Goal: Information Seeking & Learning: Learn about a topic

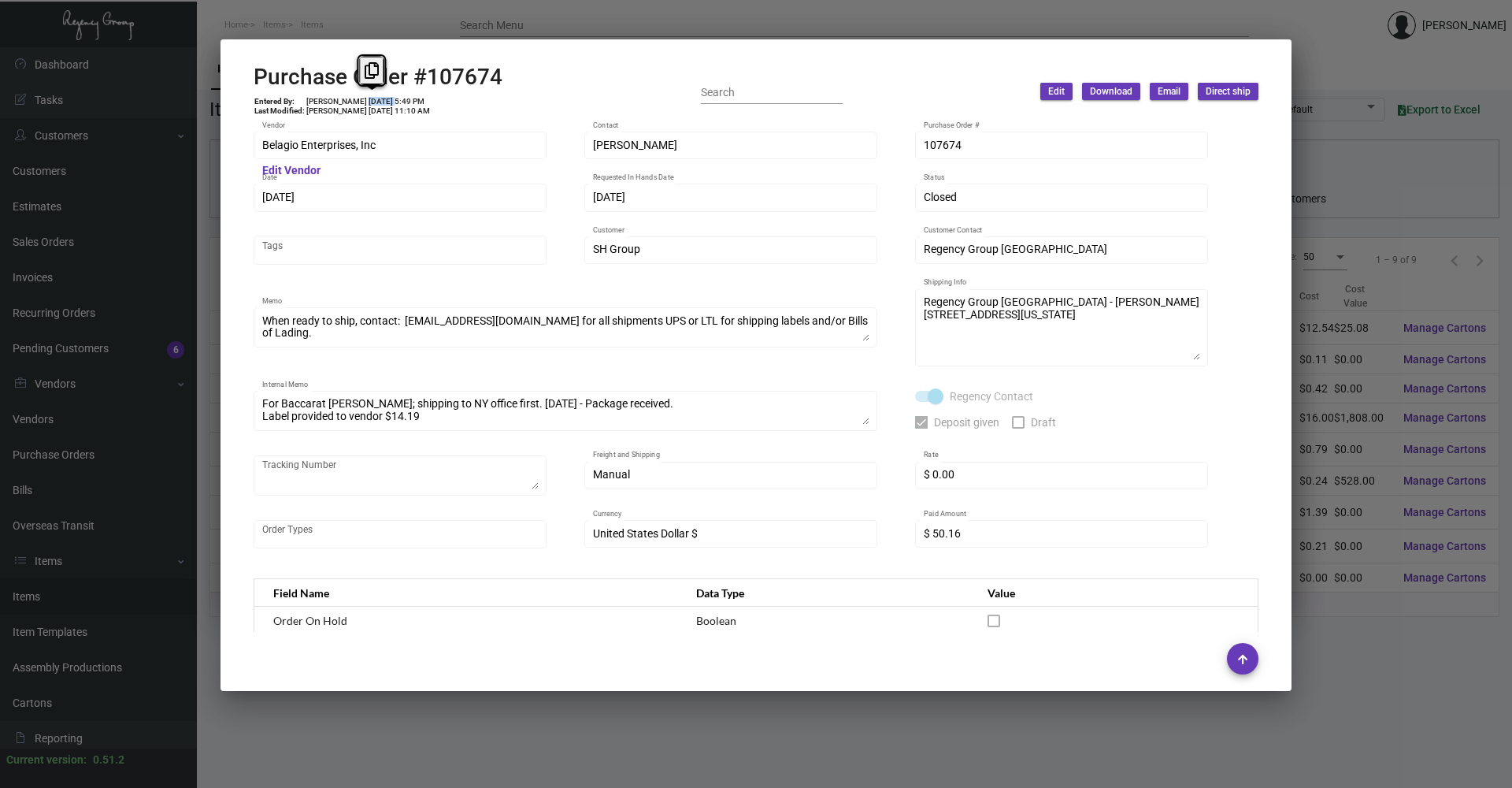
scroll to position [12, 0]
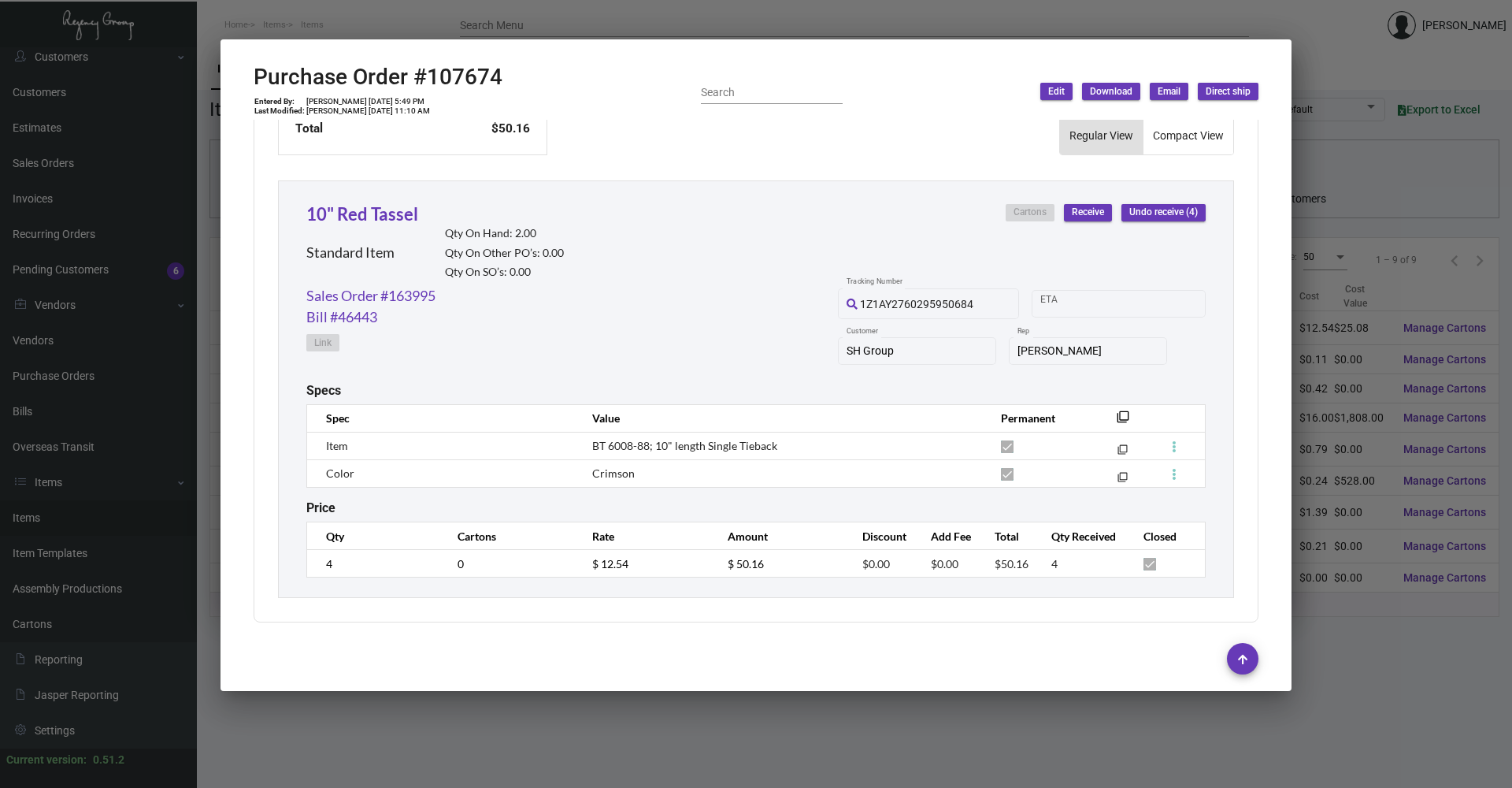
click at [333, 12] on div at bounding box center [756, 394] width 1512 height 788
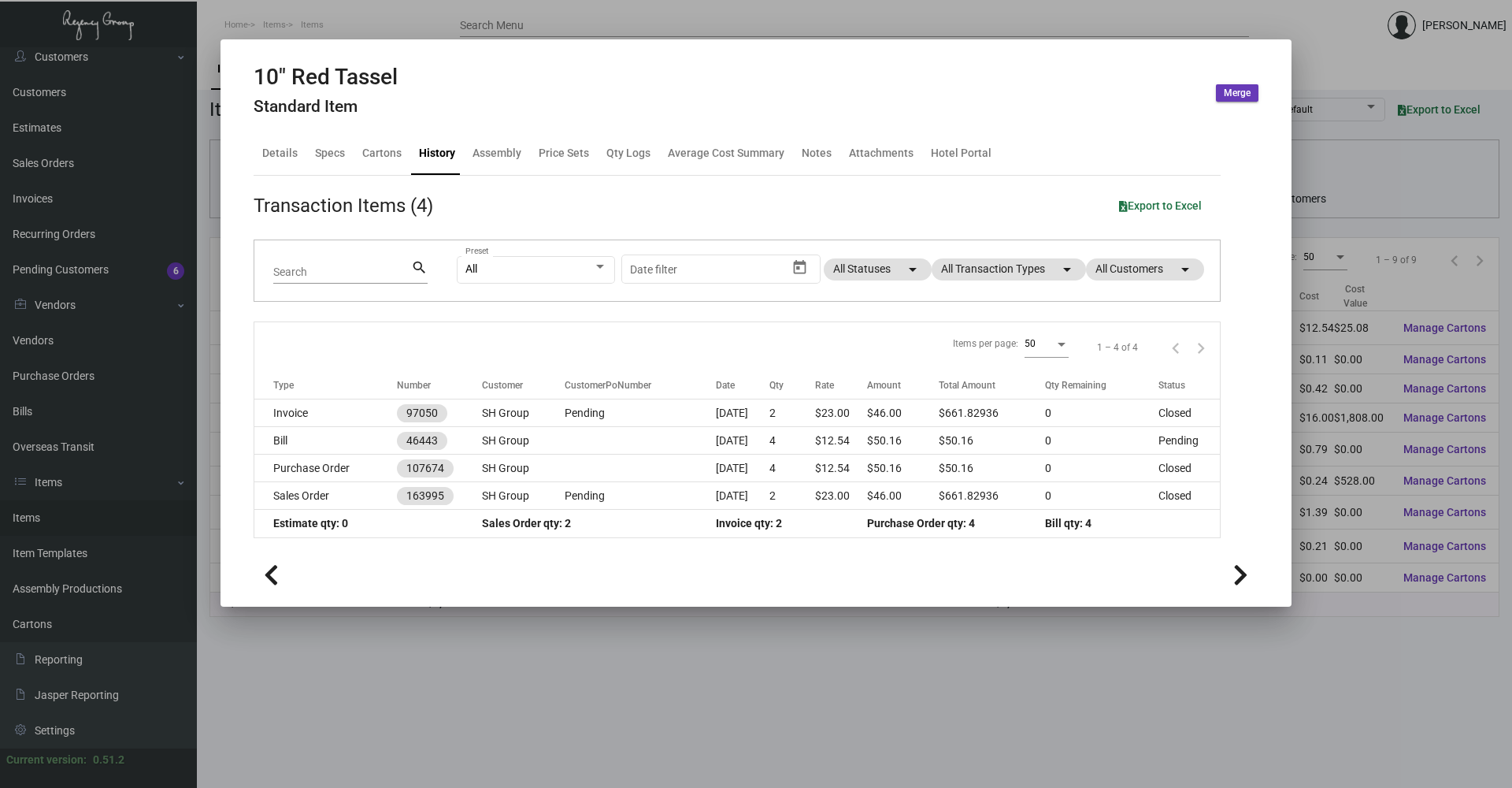
click at [375, 18] on div at bounding box center [756, 394] width 1512 height 788
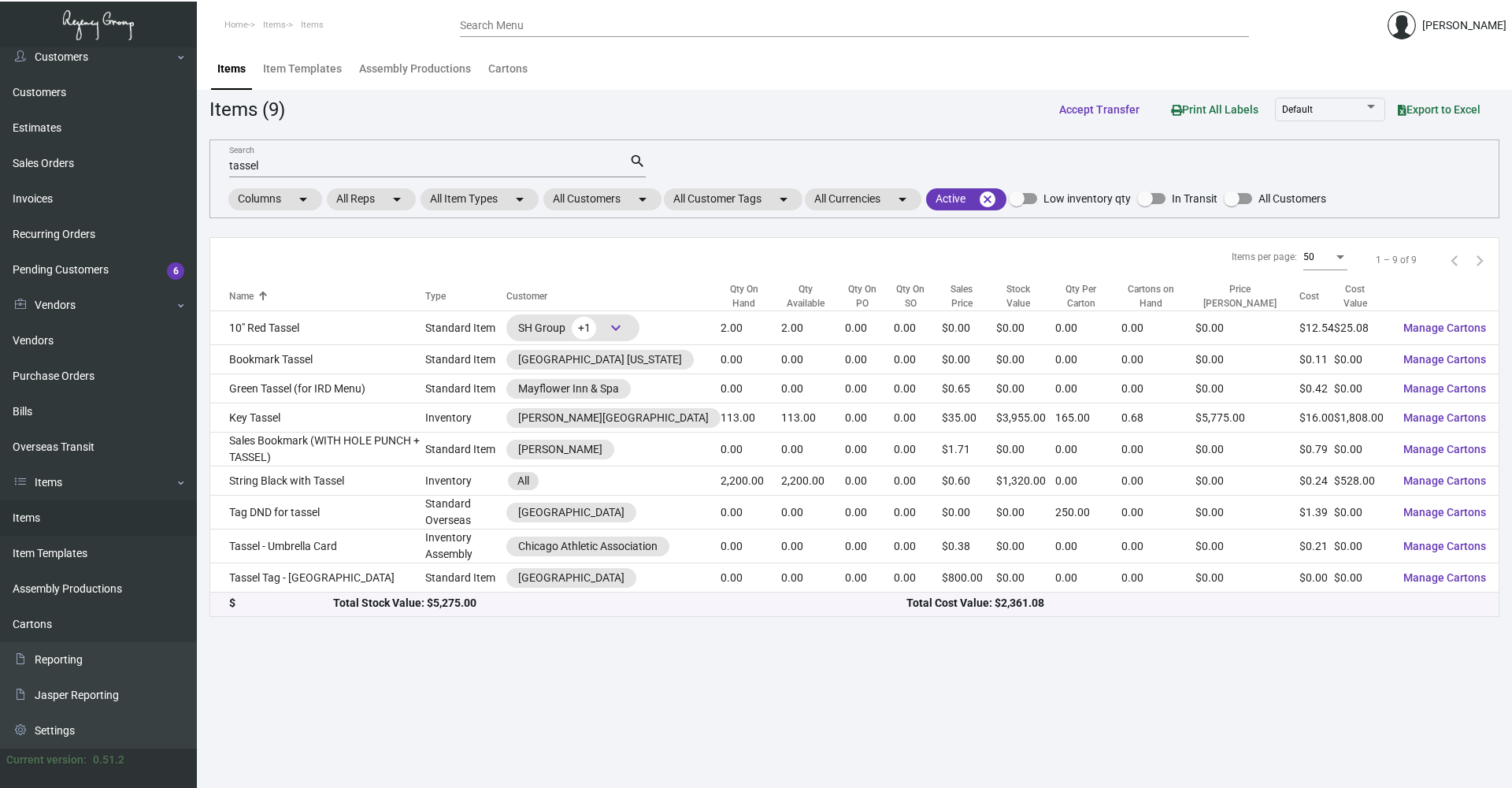
drag, startPoint x: 311, startPoint y: 159, endPoint x: 277, endPoint y: 168, distance: 35.2
click at [277, 168] on div "tassel Search" at bounding box center [429, 165] width 400 height 25
drag, startPoint x: 277, startPoint y: 166, endPoint x: 219, endPoint y: 166, distance: 58.0
click at [219, 166] on div "tassel Search search Columns arrow_drop_down All Reps arrow_drop_down All Item …" at bounding box center [854, 178] width 1290 height 78
type input "luggage rack"
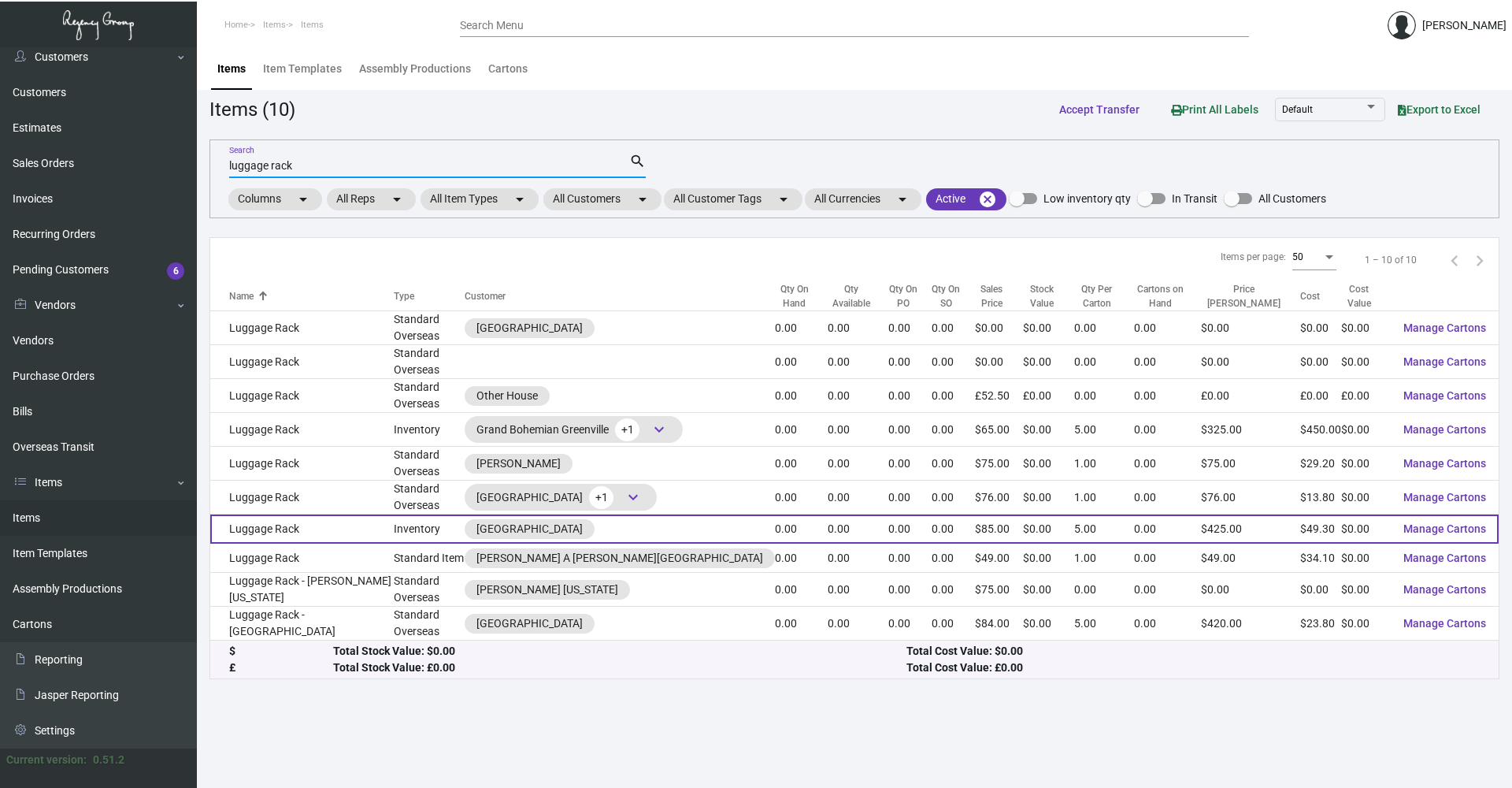
click at [445, 538] on td "Inventory" at bounding box center [429, 529] width 71 height 29
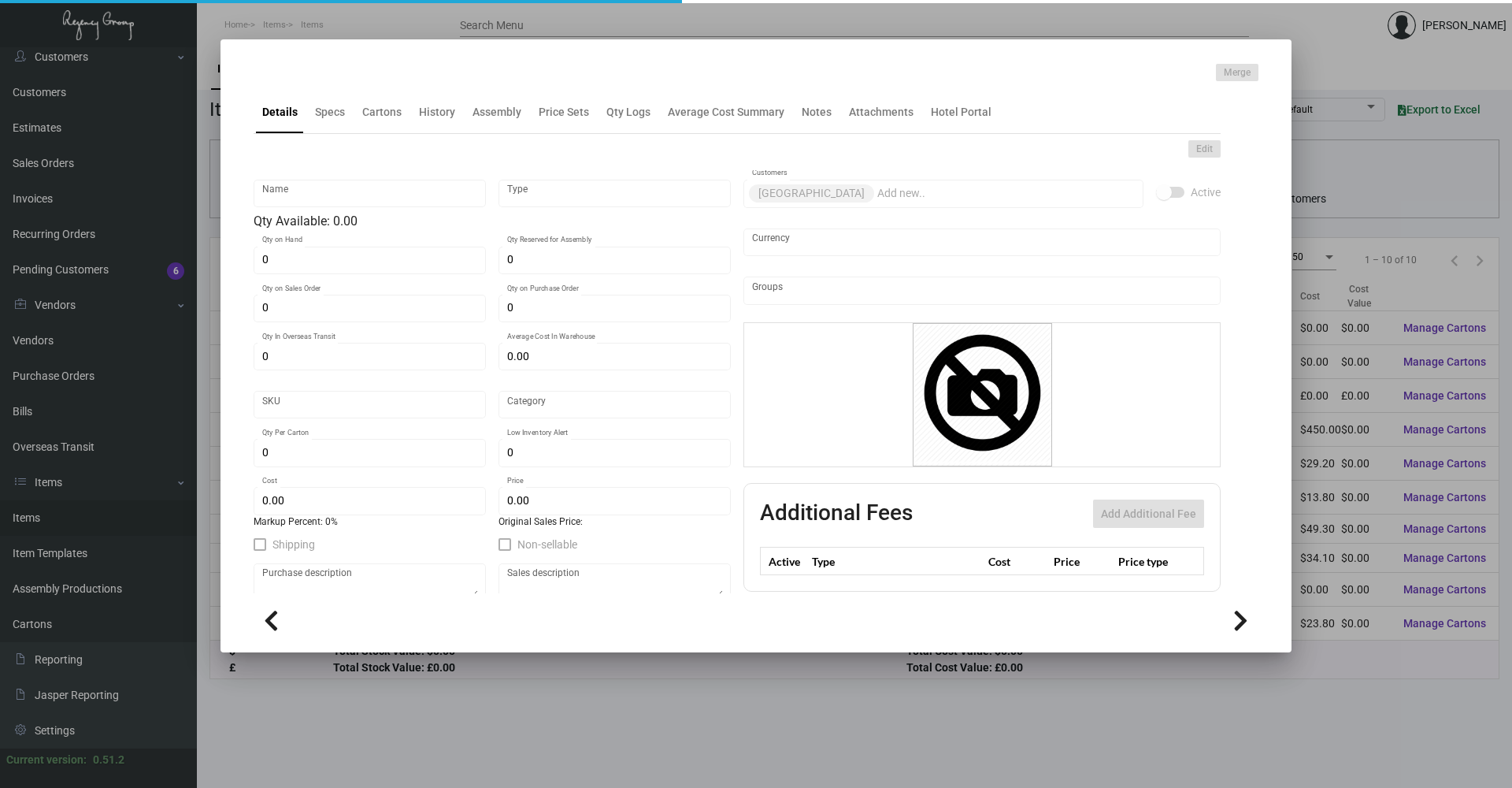
type input "Luggage Rack"
type input "Inventory"
type input "$ 0.00"
type input "BCRT-Ashtray-39-INV"
type input "Overseas"
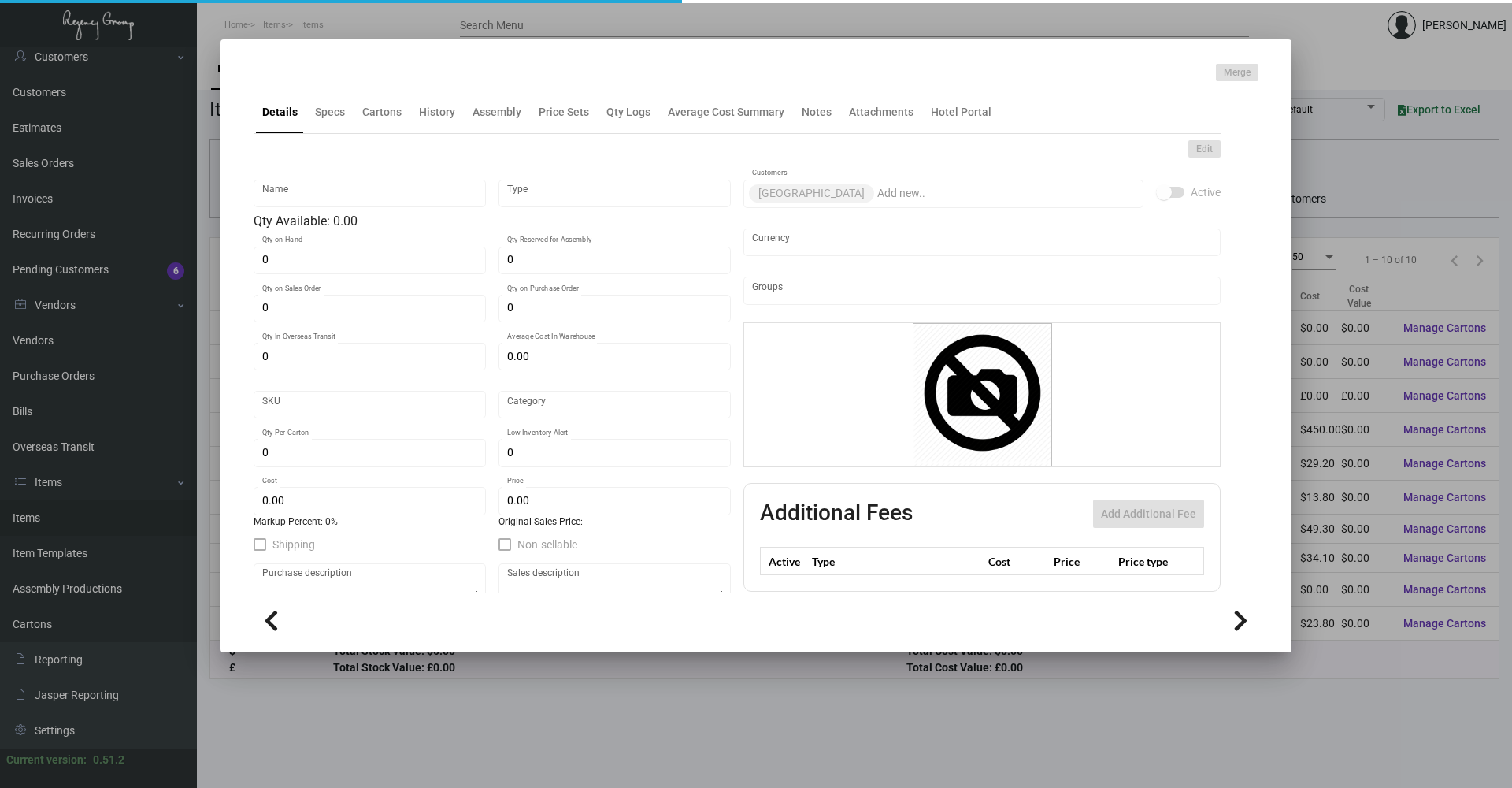
type input "5"
type input "15"
type input "$ 49.30"
type input "$ 85.00"
checkbox input "true"
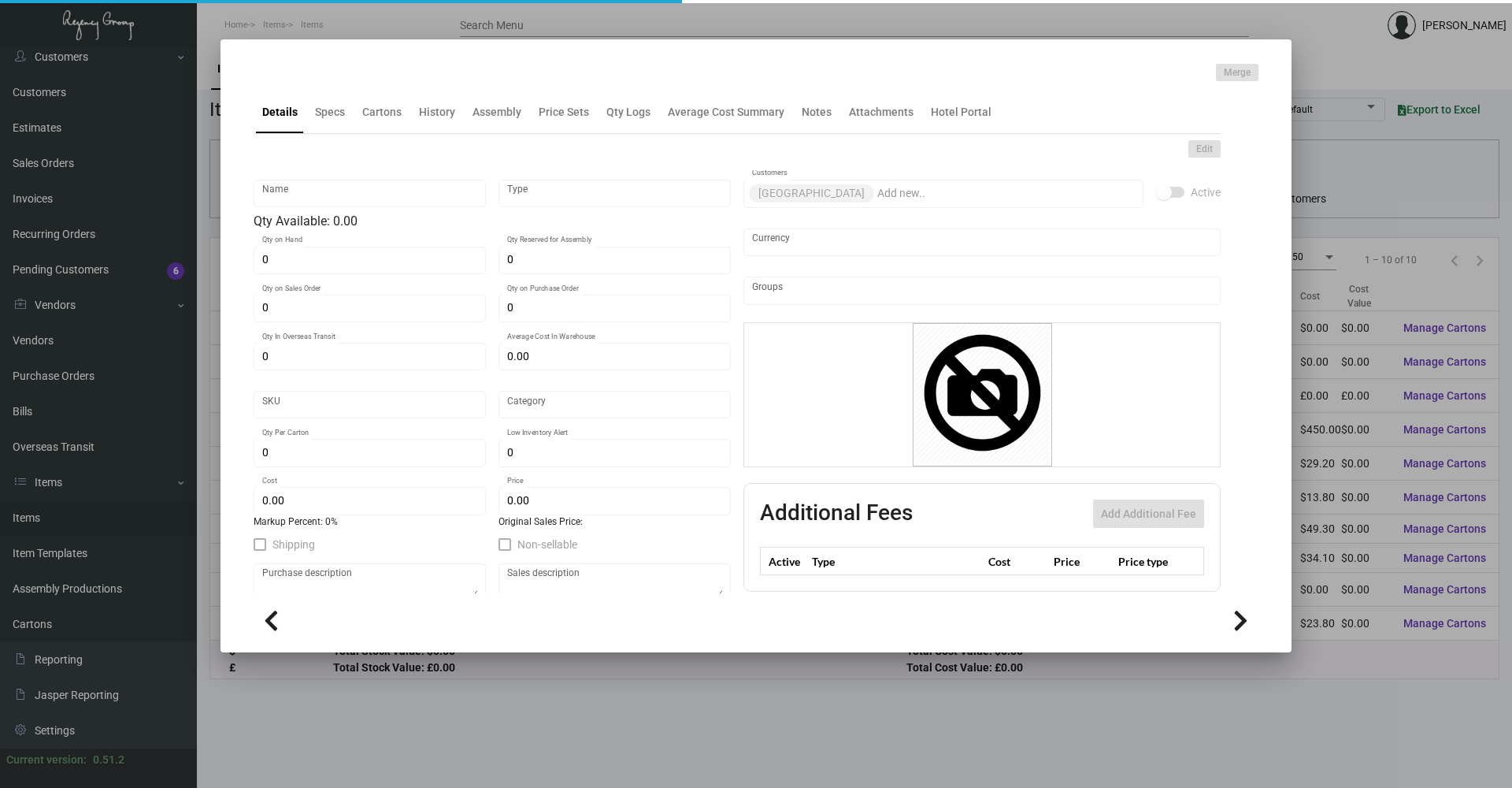
checkbox input "true"
type input "United States Dollar $"
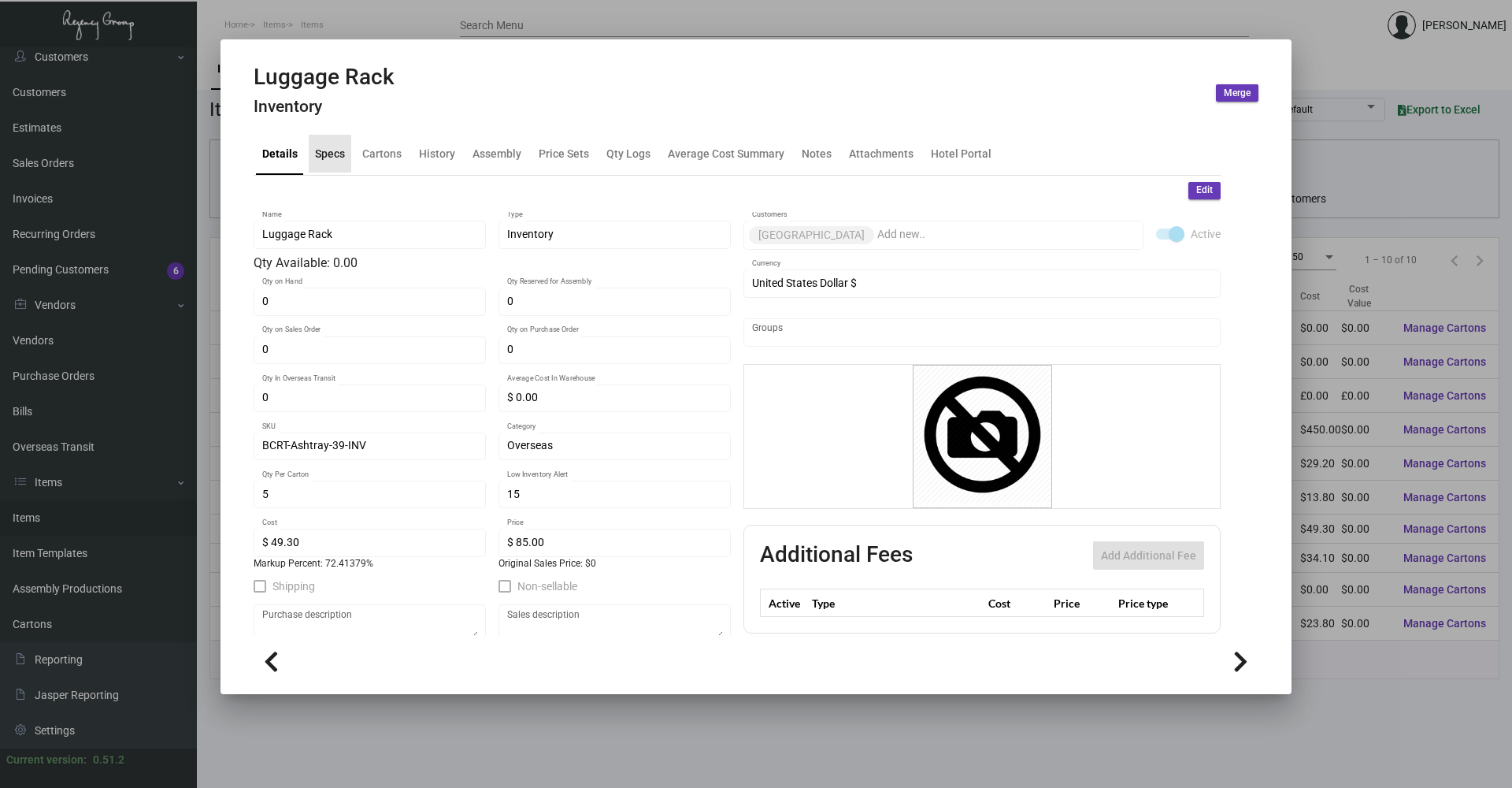
click at [317, 142] on div "Specs" at bounding box center [329, 153] width 42 height 38
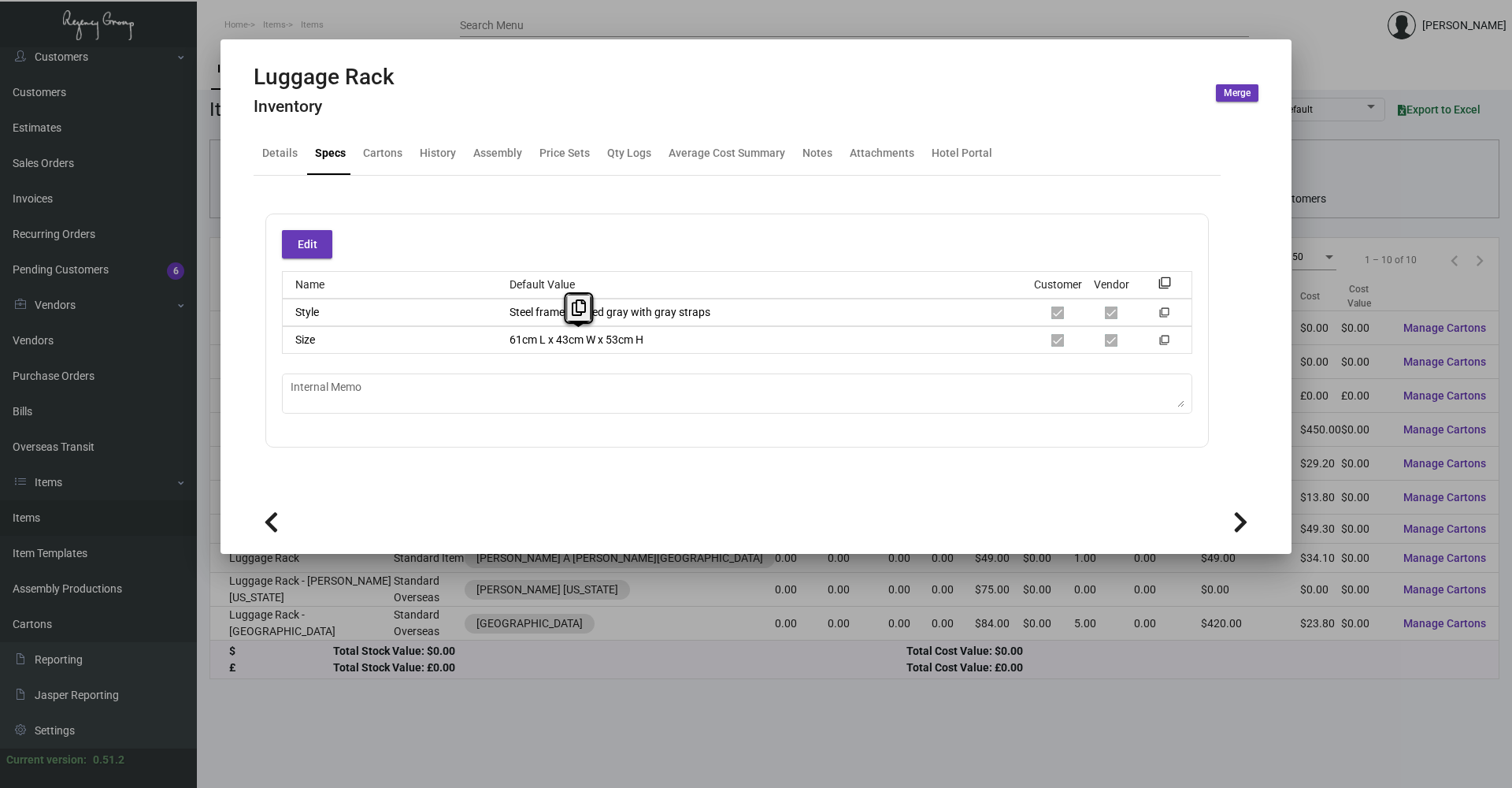
click at [507, 335] on div "61cm L x 43cm W x 53cm H" at bounding box center [764, 340] width 535 height 17
click at [439, 159] on div "History" at bounding box center [437, 153] width 36 height 17
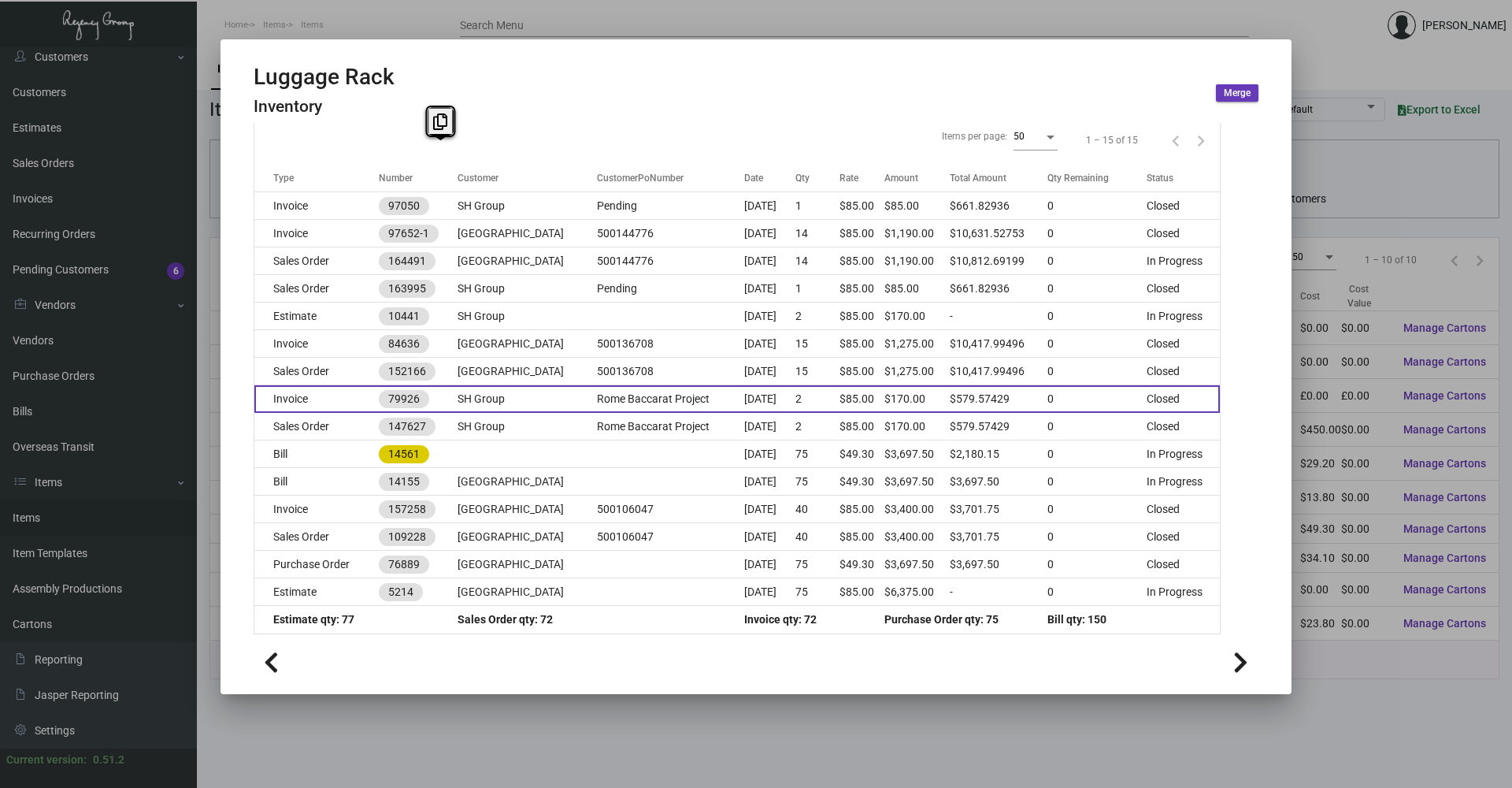
scroll to position [216, 0]
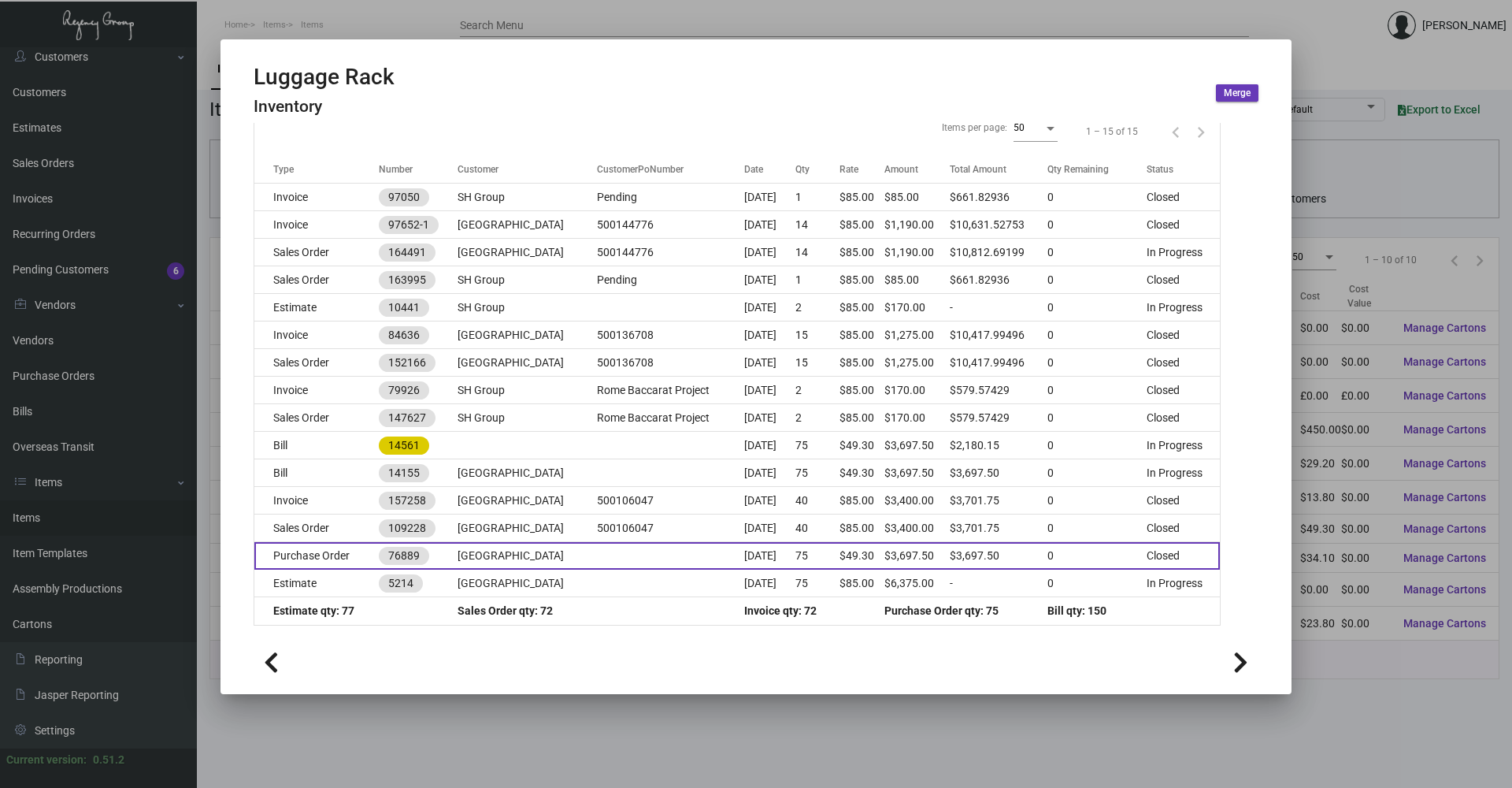
click at [349, 548] on td "Purchase Order" at bounding box center [317, 555] width 125 height 27
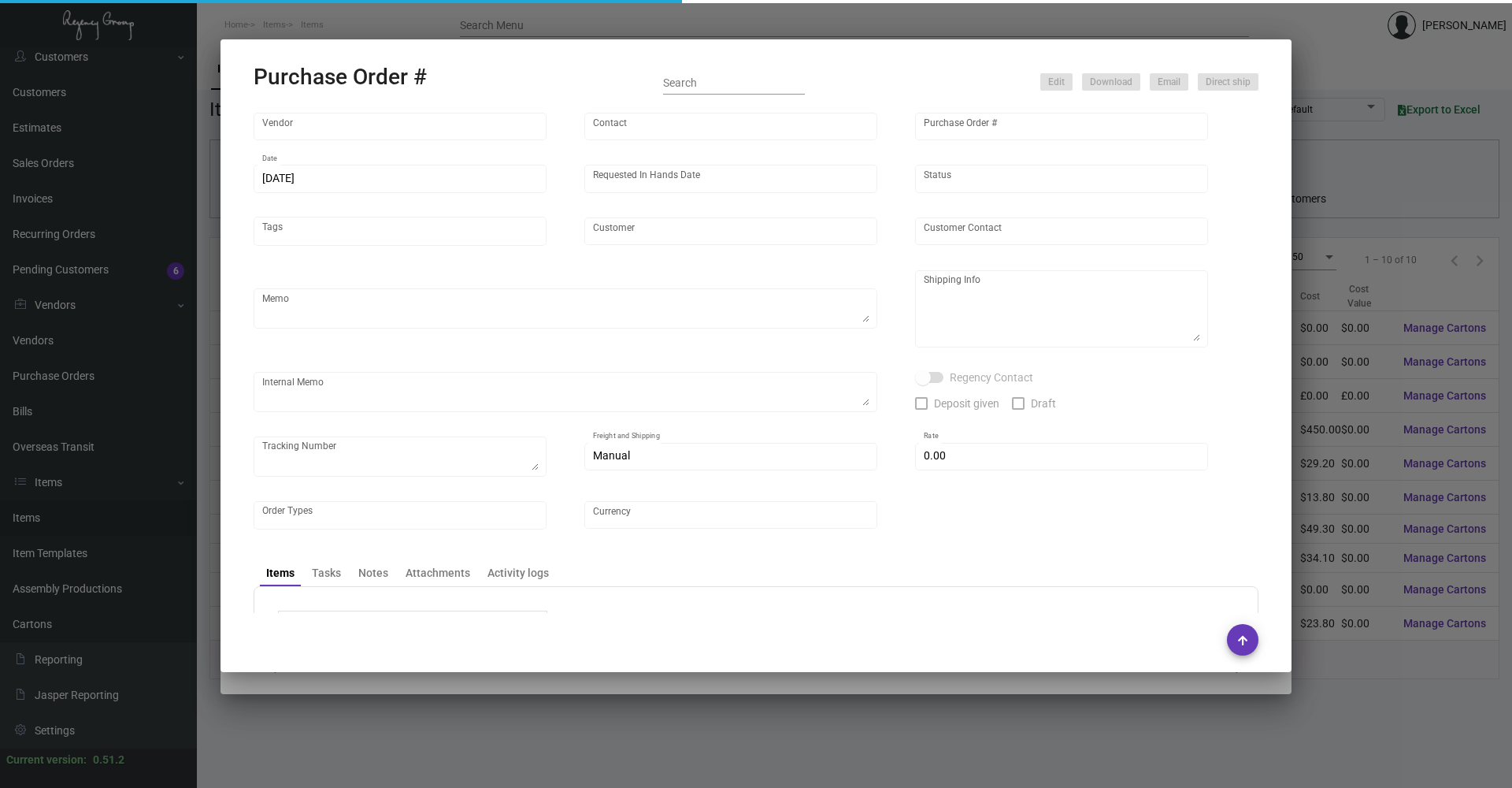
type input "GUANGZHOU MAX METAL PRODUCT FACTORY"
type input "Auton ."
type input "76889"
type input "[DATE]"
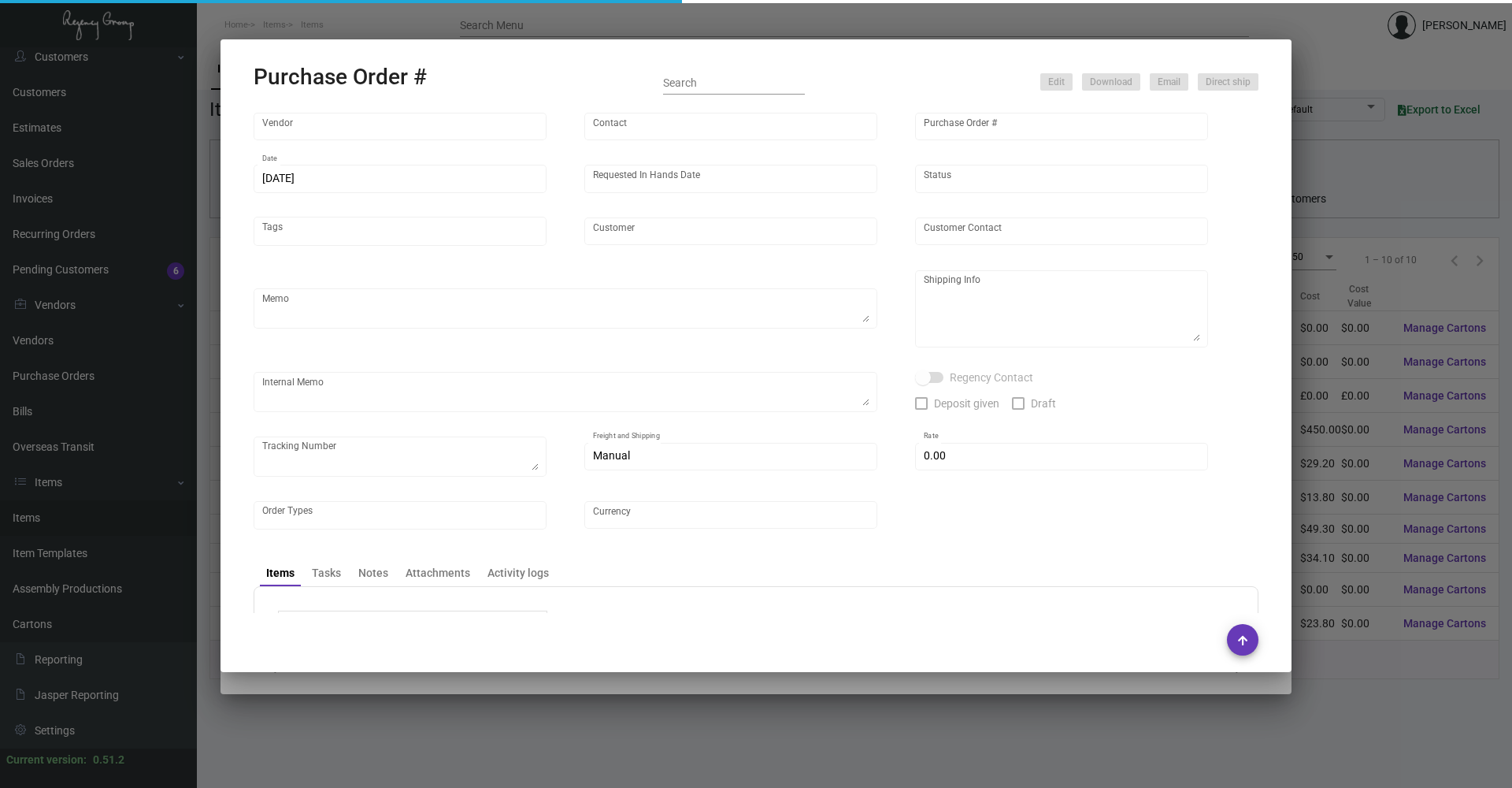
type input "[GEOGRAPHIC_DATA]"
type textarea "$2,122.50 + $1,575.00 paid"
type textarea "Regency Group [STREET_ADDRESS][US_STATE] [PHONE_NUMBER]"
type input "$ 0.00"
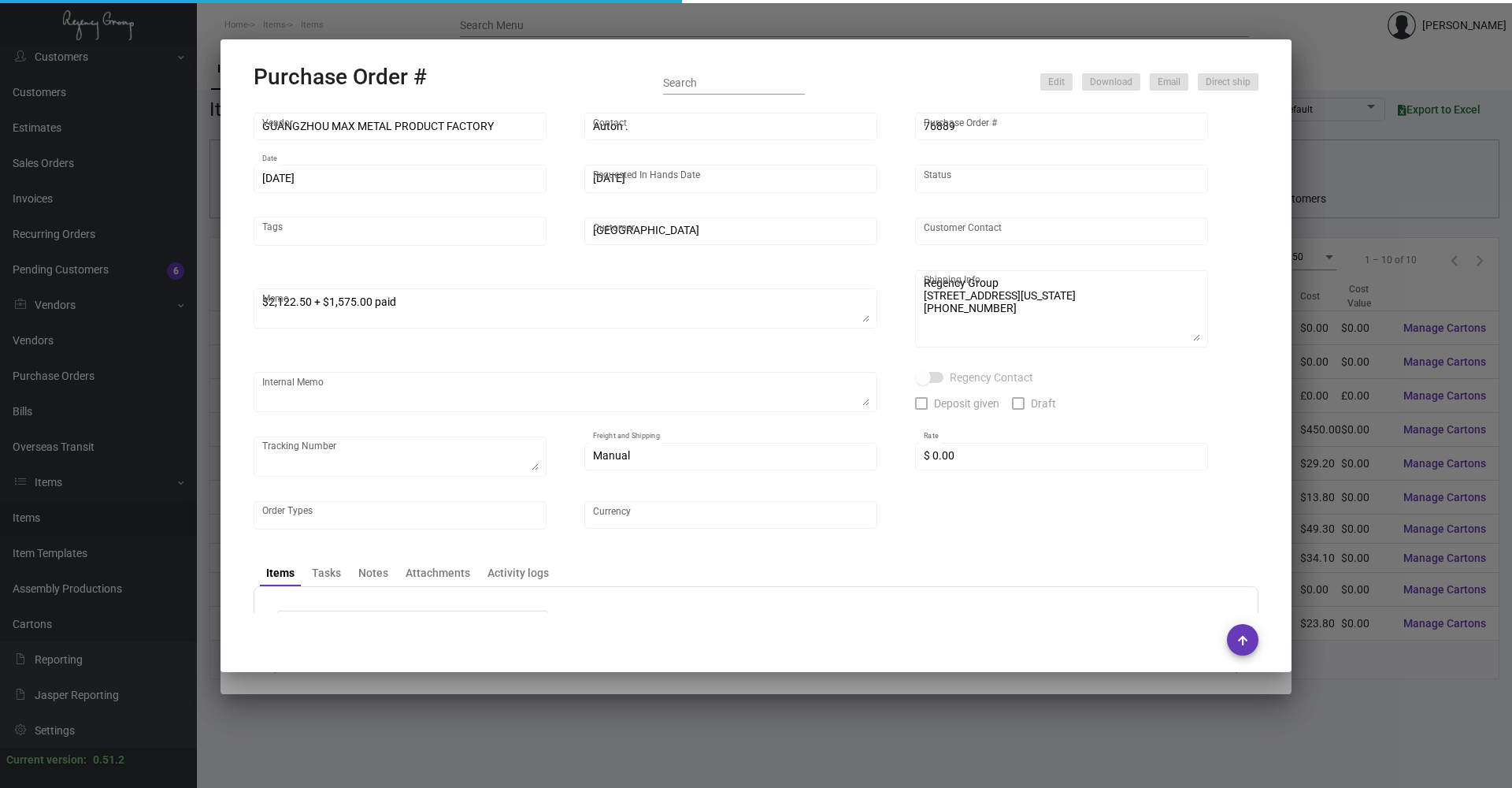
type input "United States Dollar $"
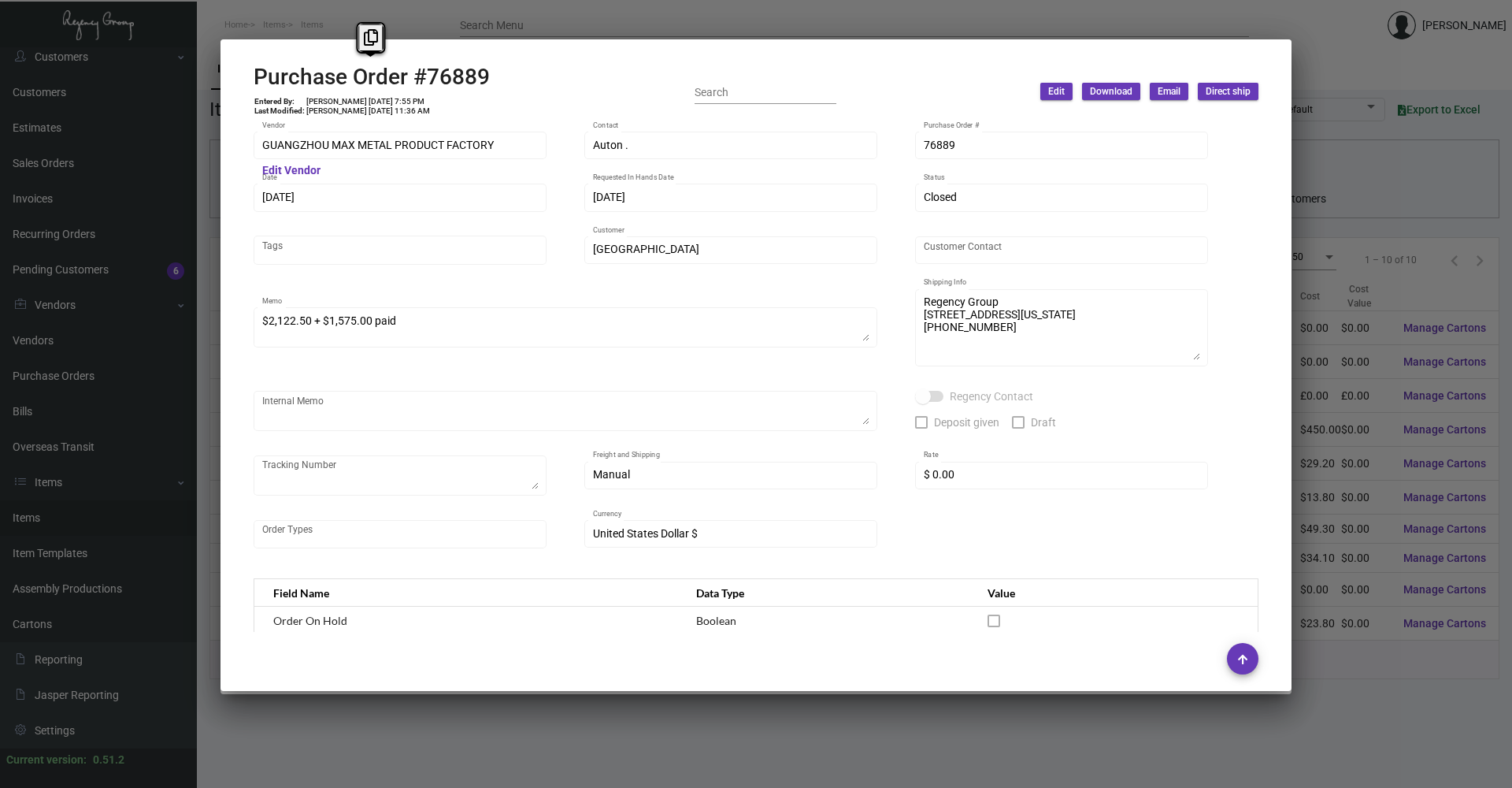
drag, startPoint x: 513, startPoint y: 75, endPoint x: 247, endPoint y: 62, distance: 266.3
click at [247, 62] on mat-dialog-container "Purchase Order #76889 Entered By: [PERSON_NAME] [DATE] 7:55 PM Last Modified: […" at bounding box center [756, 365] width 1071 height 651
copy h2 "Purchase Order #76889"
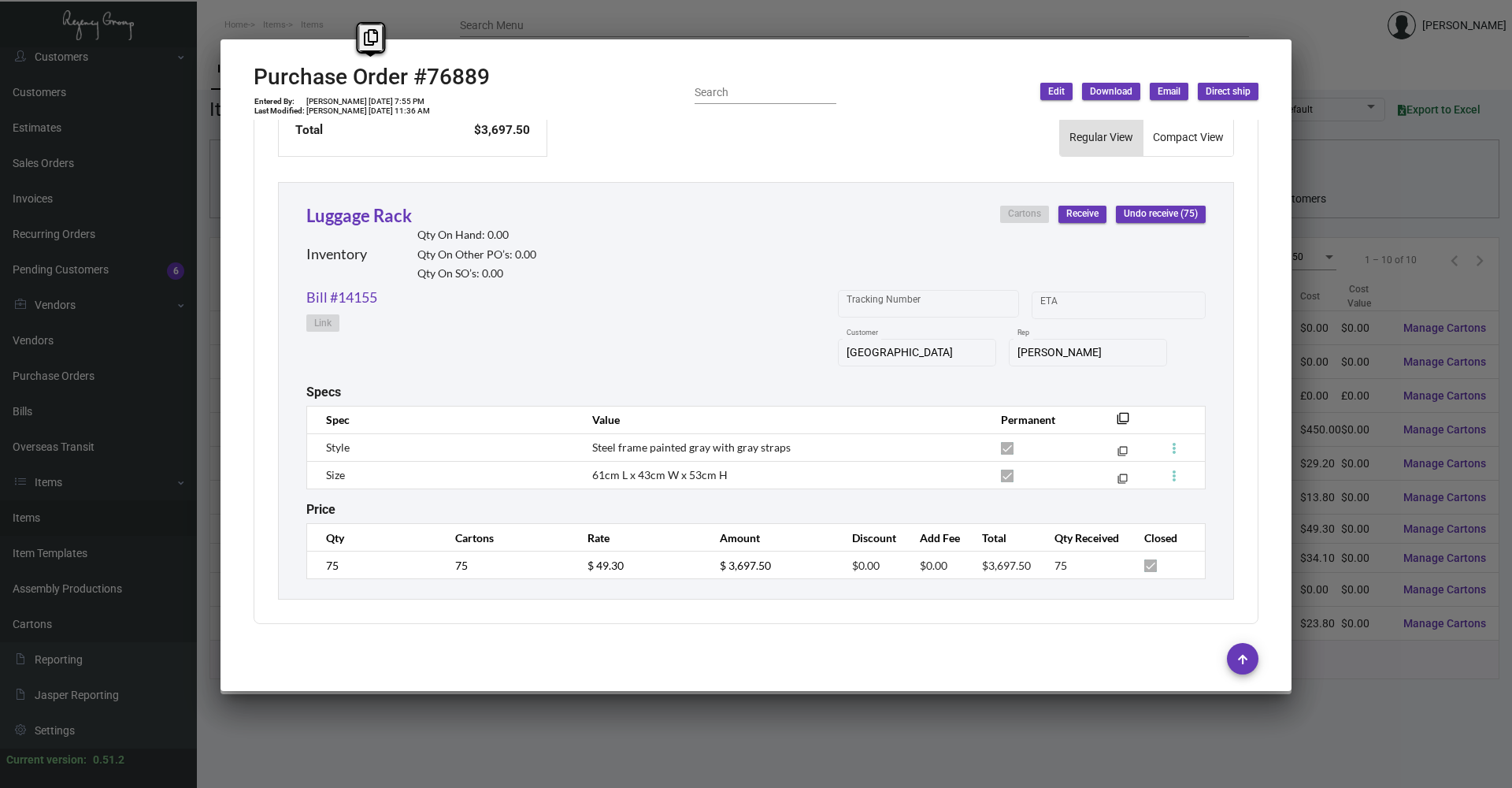
scroll to position [675, 0]
click at [319, 562] on td "75" at bounding box center [373, 563] width 132 height 27
click at [584, 572] on td "$ 49.30" at bounding box center [637, 563] width 132 height 27
copy td "[DATE]"
drag, startPoint x: 361, startPoint y: 100, endPoint x: 387, endPoint y: 97, distance: 26.2
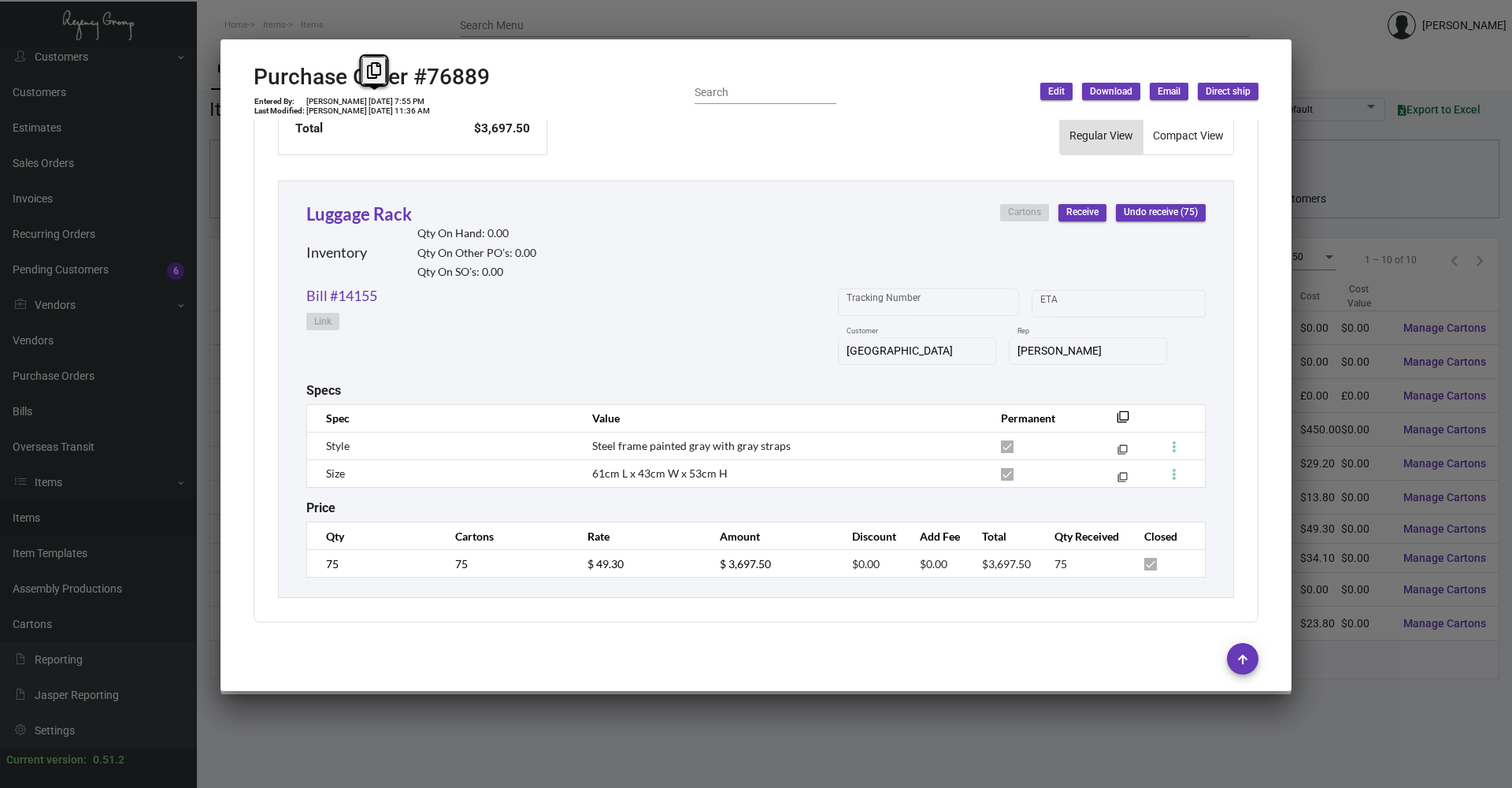
click at [387, 97] on td "[PERSON_NAME] [DATE] 7:55 PM" at bounding box center [368, 102] width 126 height 10
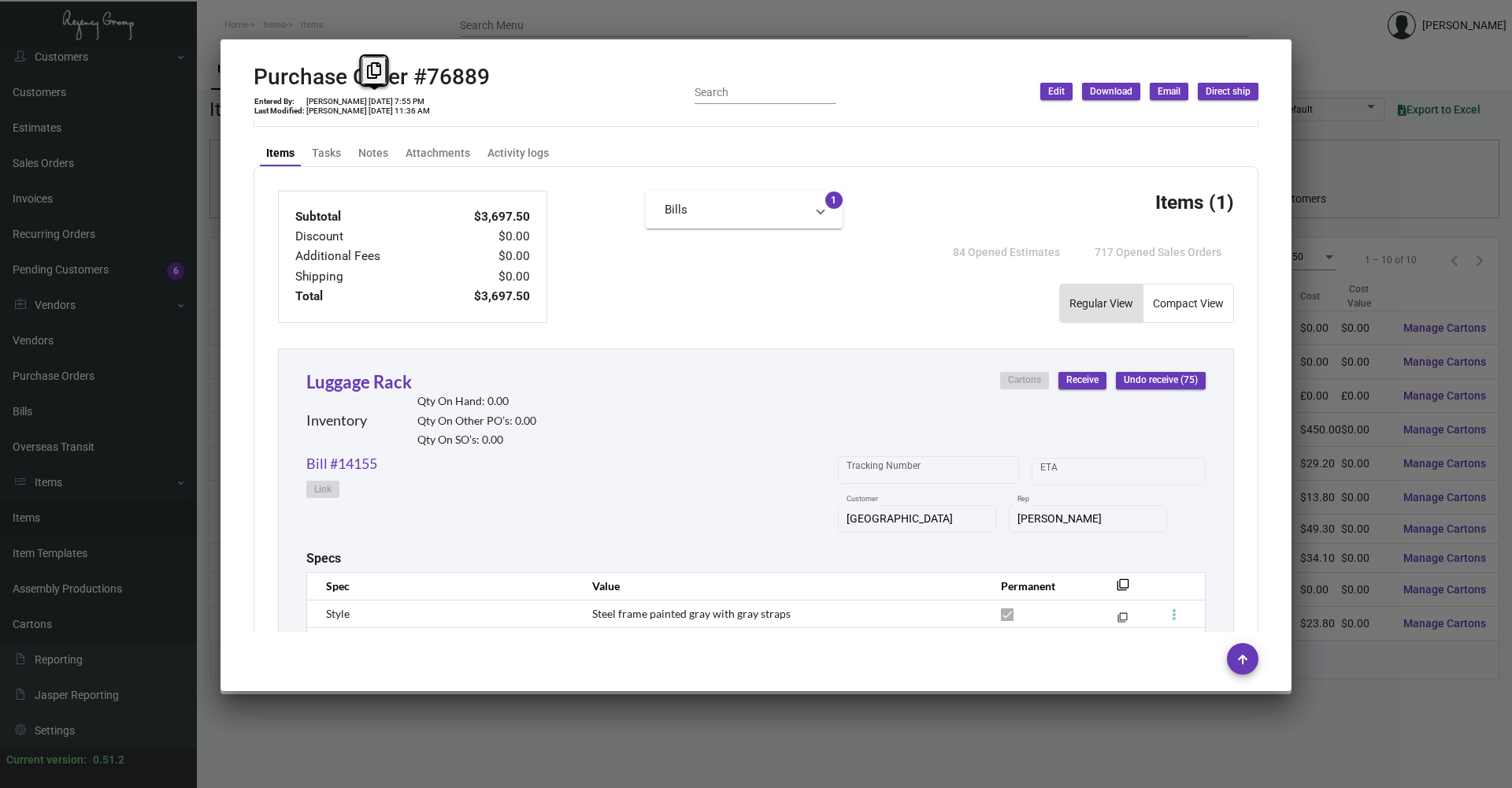
scroll to position [360, 0]
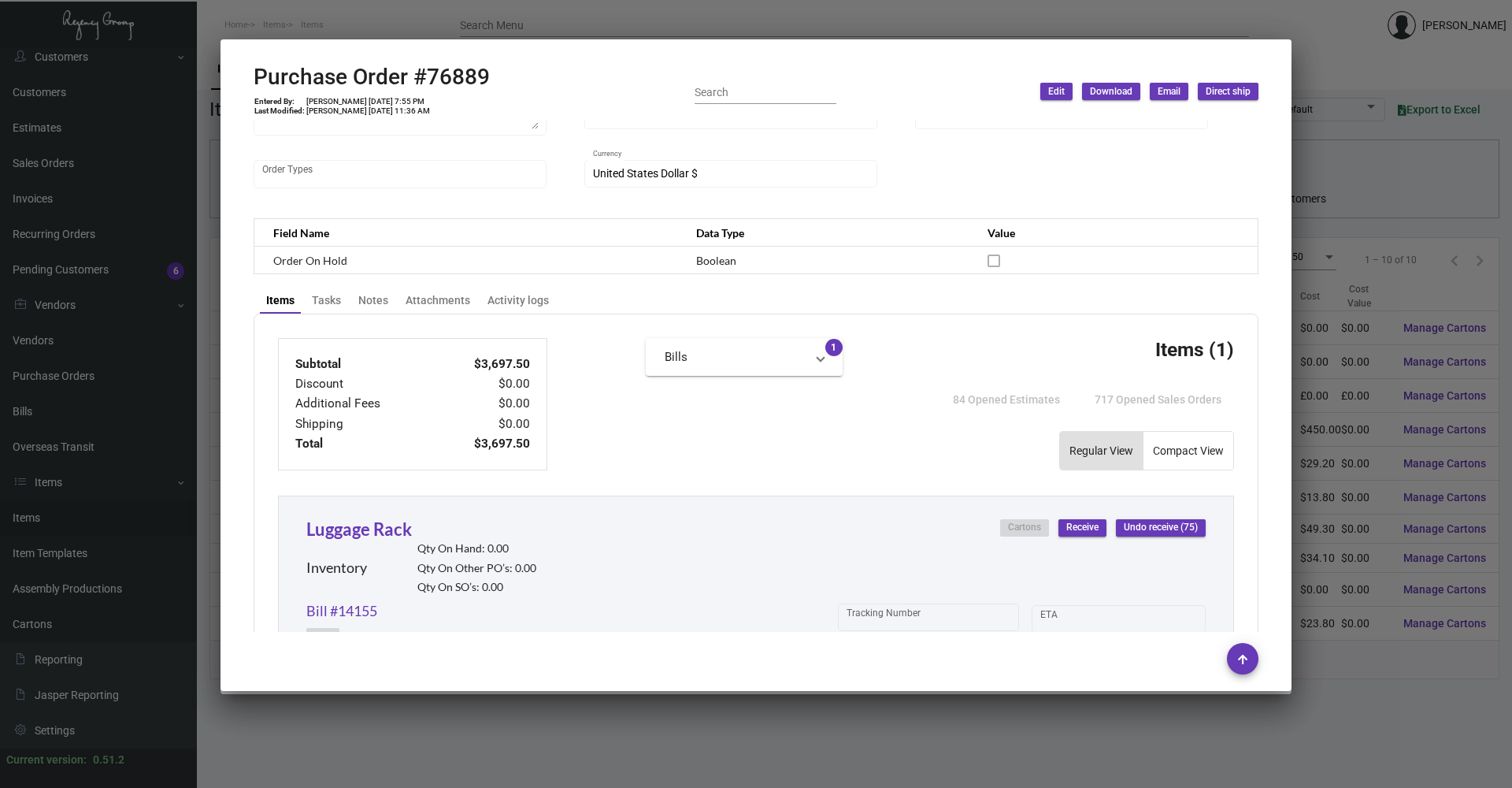
click at [386, 21] on div at bounding box center [756, 394] width 1512 height 788
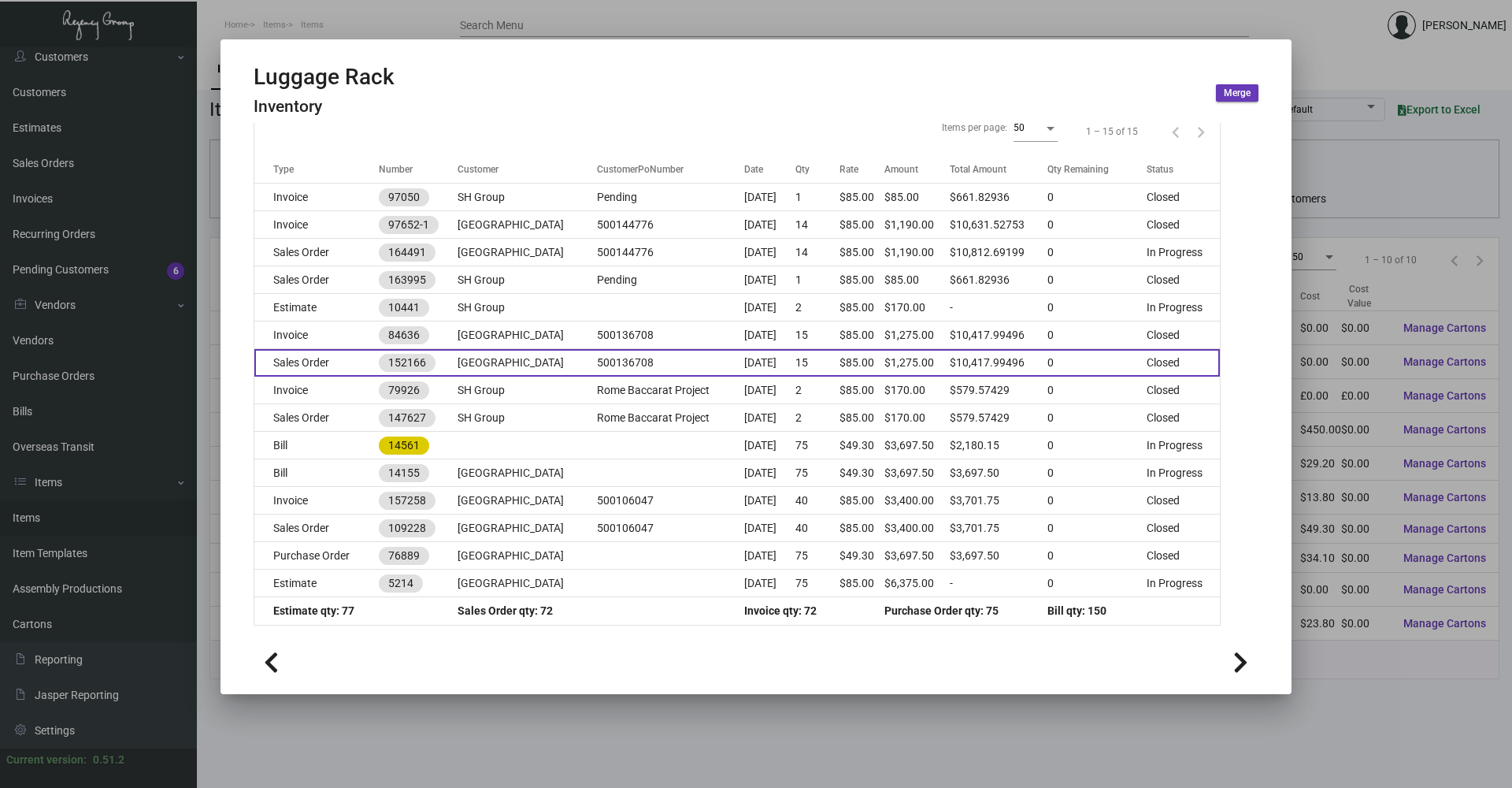
click at [349, 350] on td "Sales Order" at bounding box center [317, 362] width 125 height 27
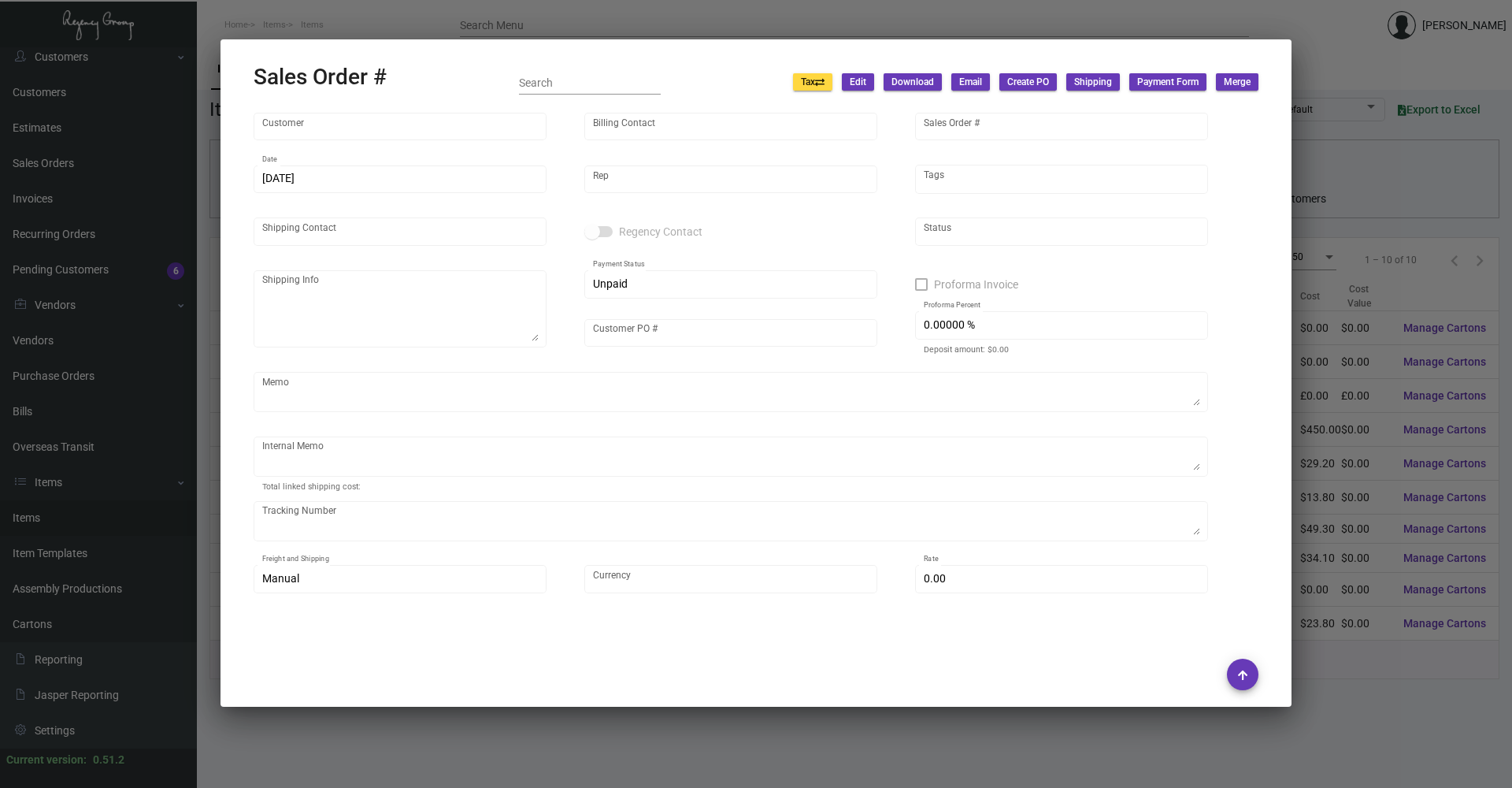
type input "[GEOGRAPHIC_DATA]"
type input "Accounts Payable"
type input "152166"
type input "[DATE]"
type input "[PERSON_NAME]"
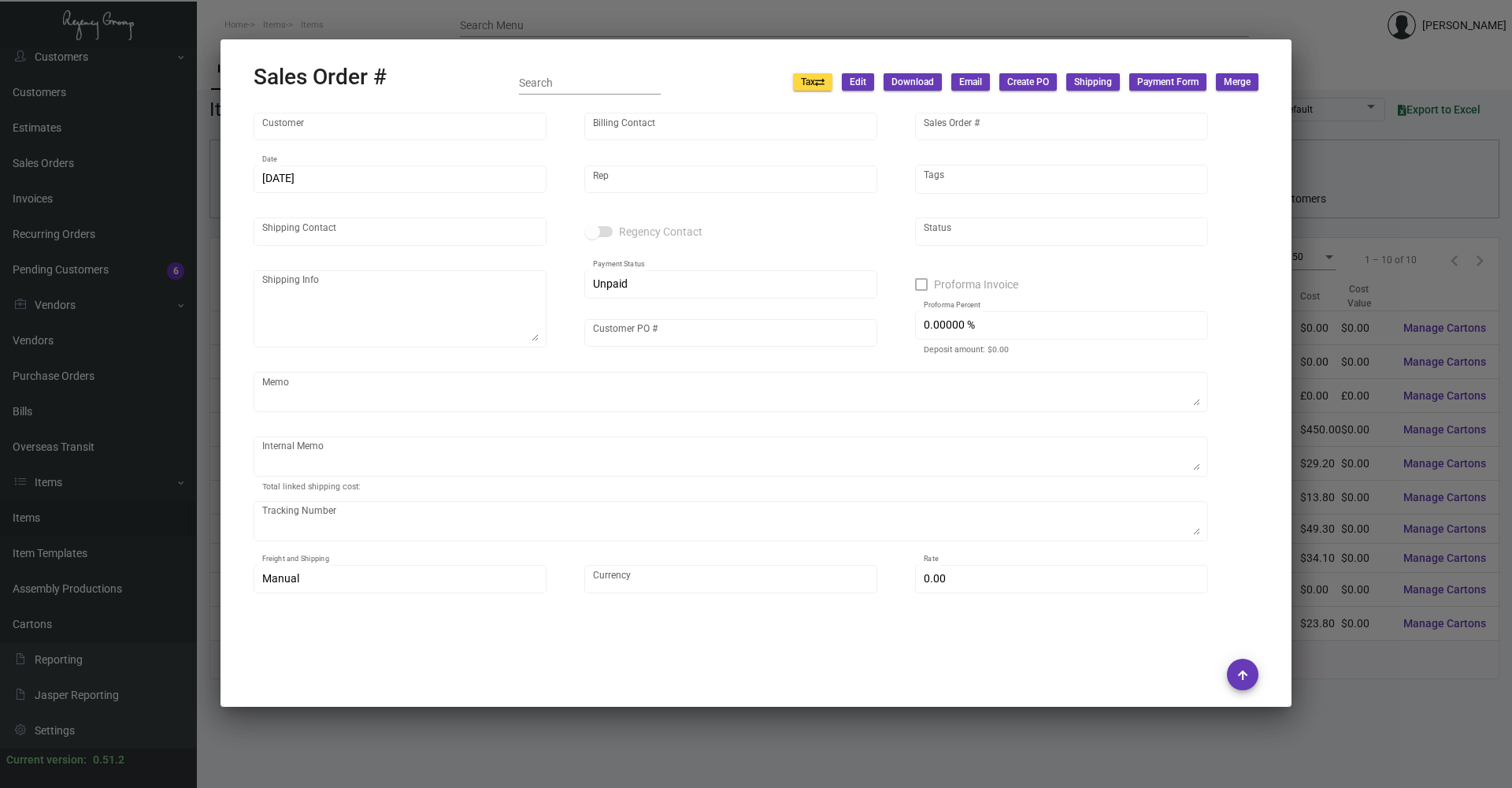
type input "[PERSON_NAME]"
type textarea "[GEOGRAPHIC_DATA] - [PERSON_NAME] [STREET_ADDRESS][US_STATE]"
type input "500136708"
type textarea "NY Delivery [DATE]"
type input "United States Dollar $"
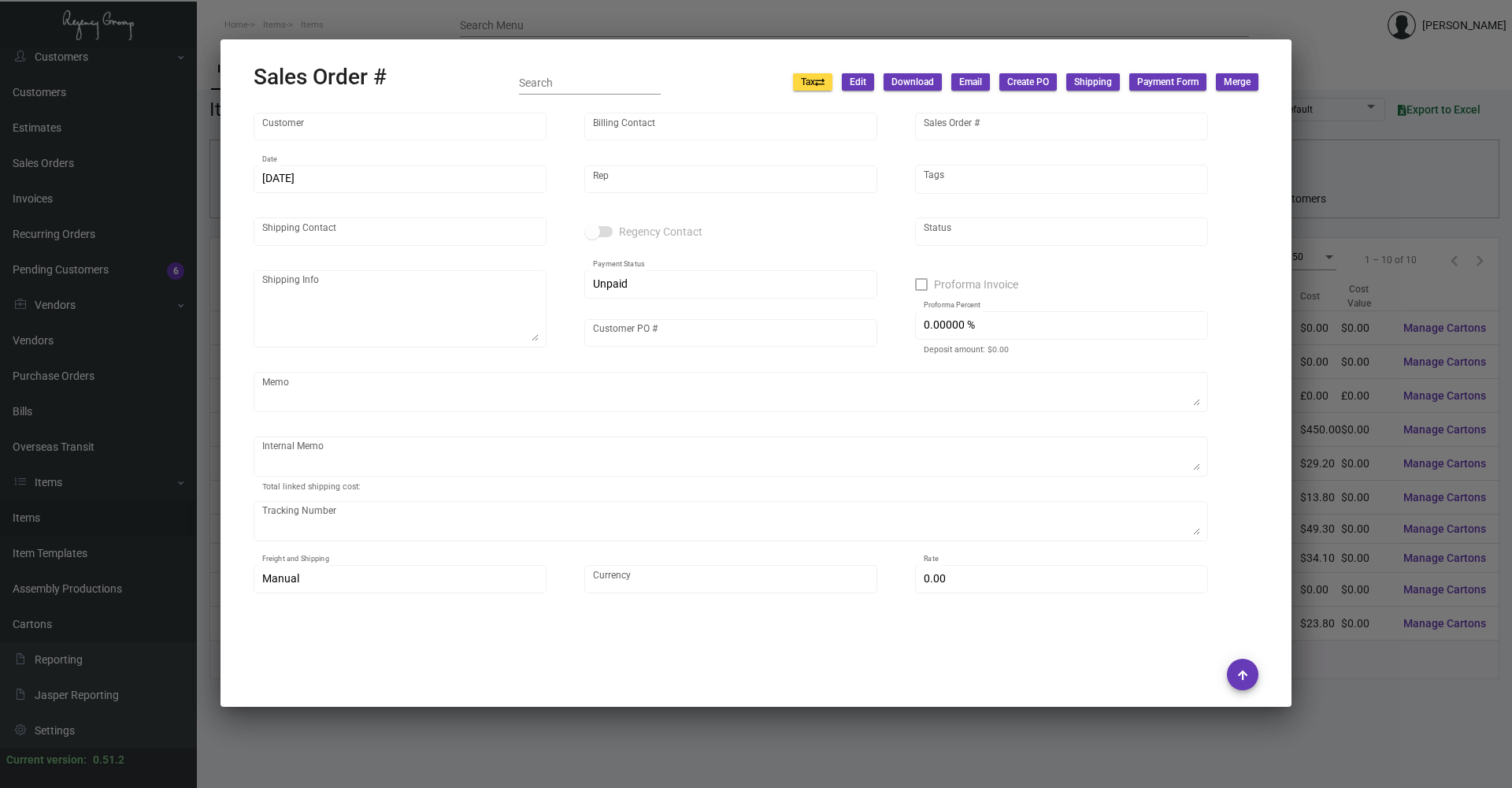
type input "8.50000 %"
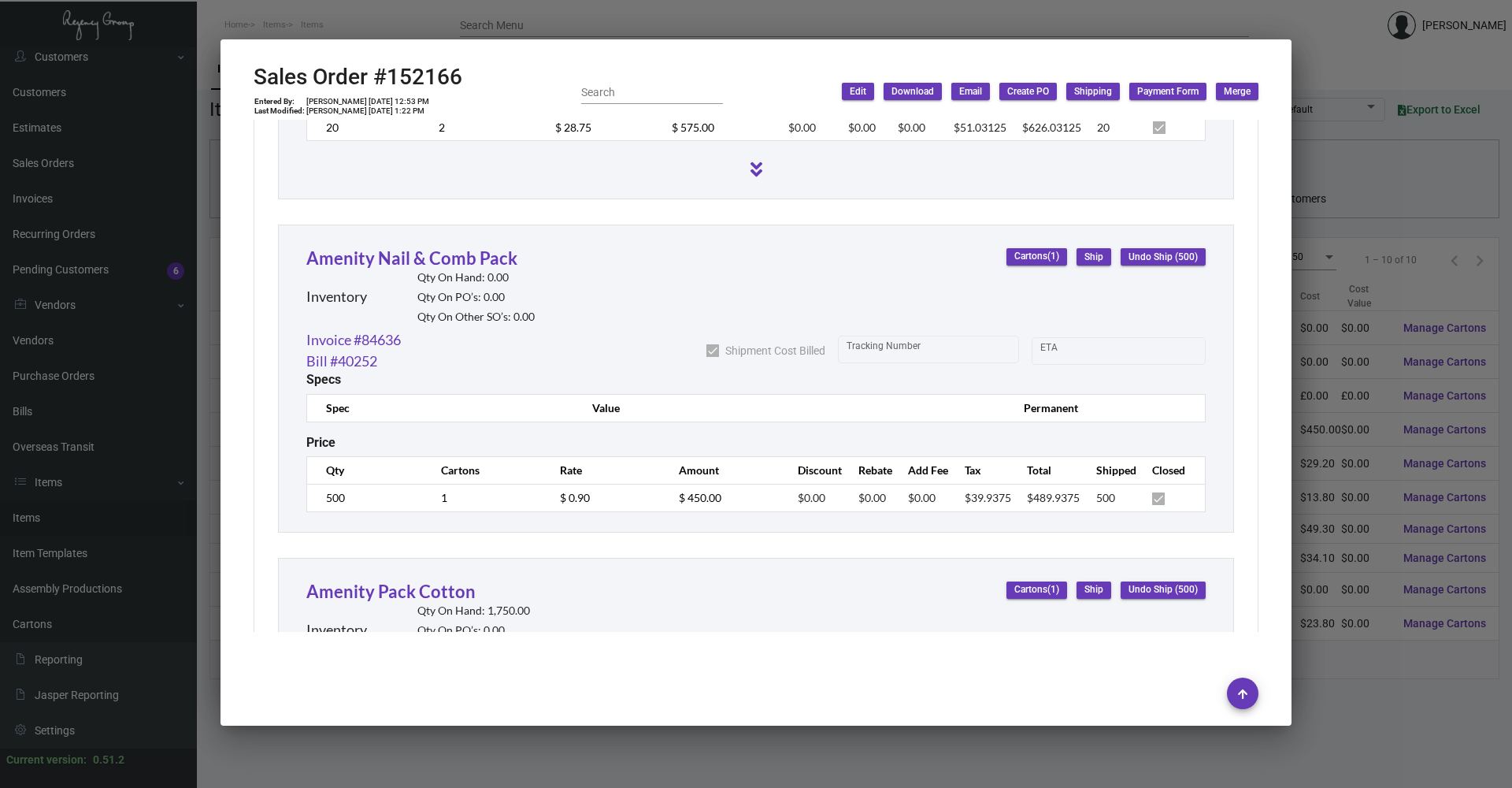
scroll to position [1024, 0]
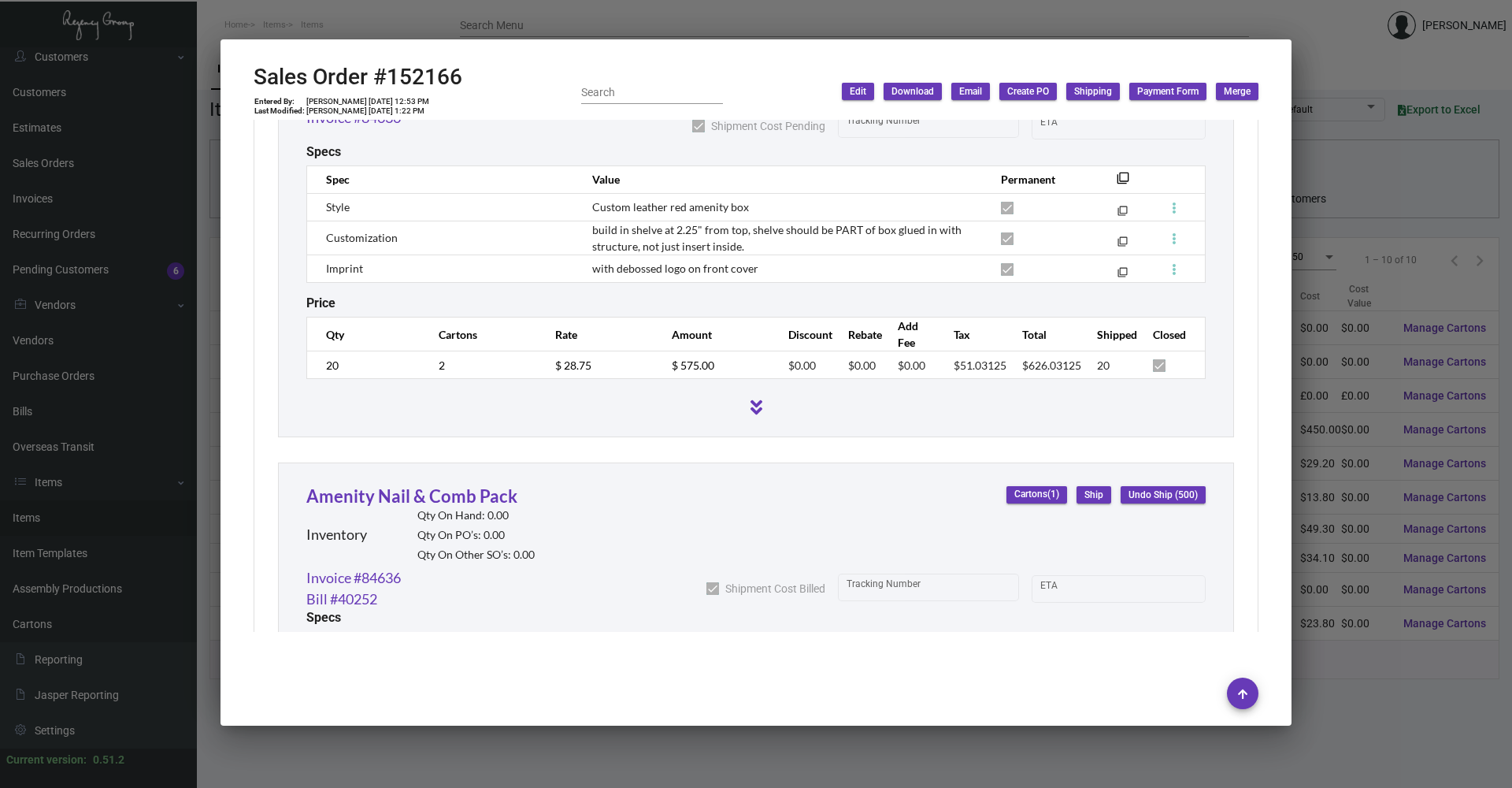
click at [336, 17] on div at bounding box center [756, 394] width 1512 height 788
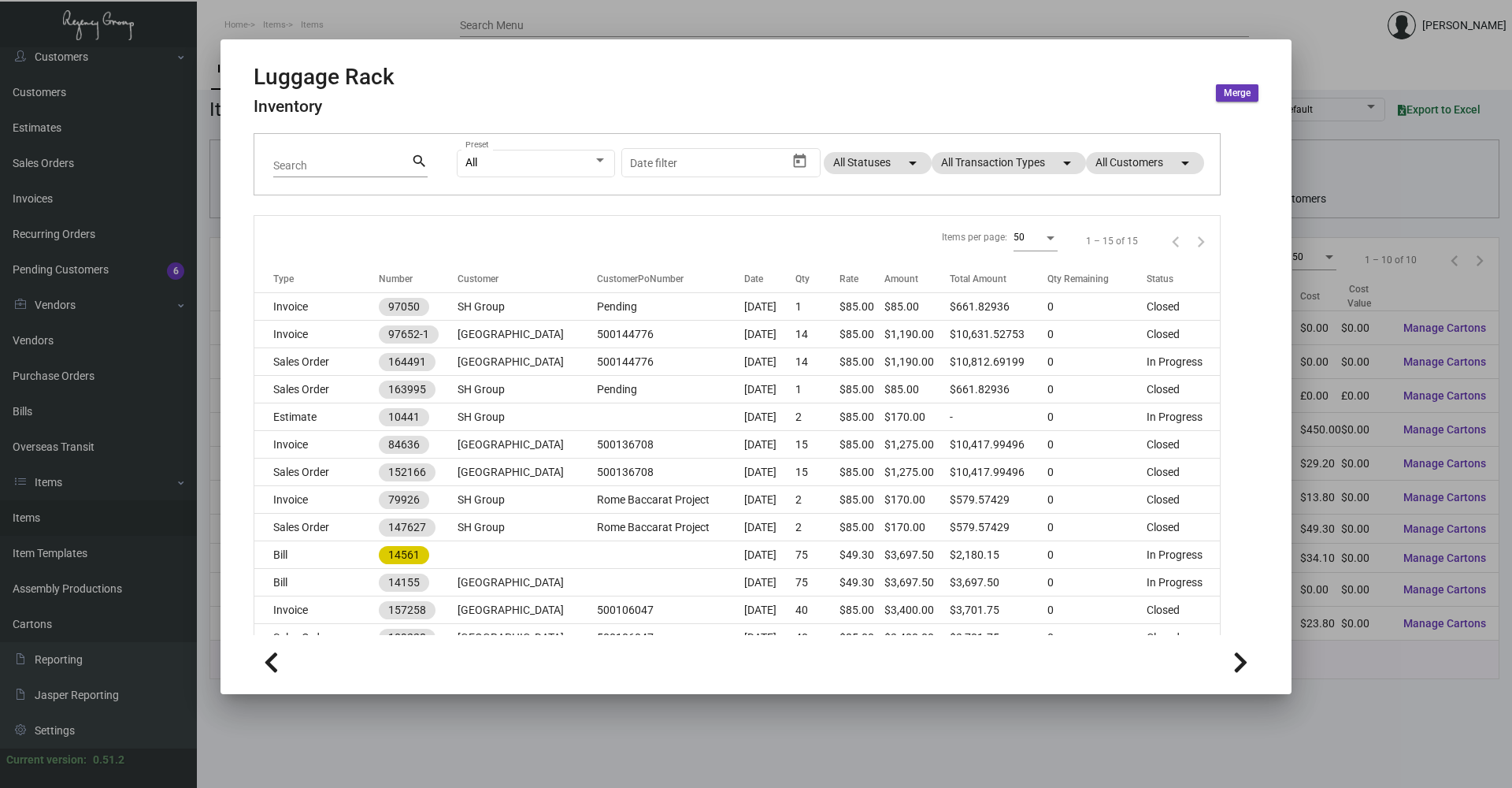
scroll to position [216, 0]
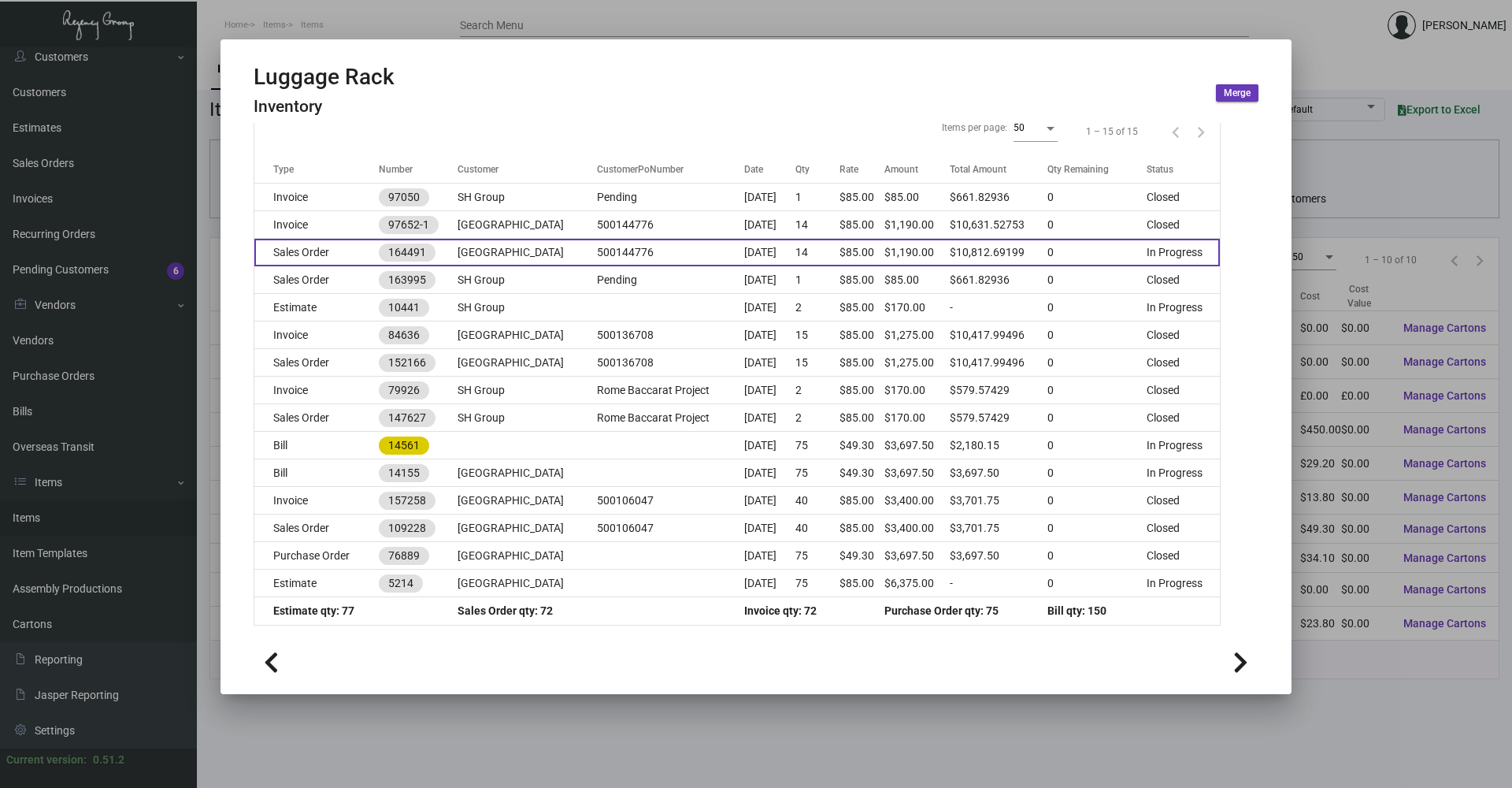
click at [337, 252] on td "Sales Order" at bounding box center [317, 252] width 125 height 27
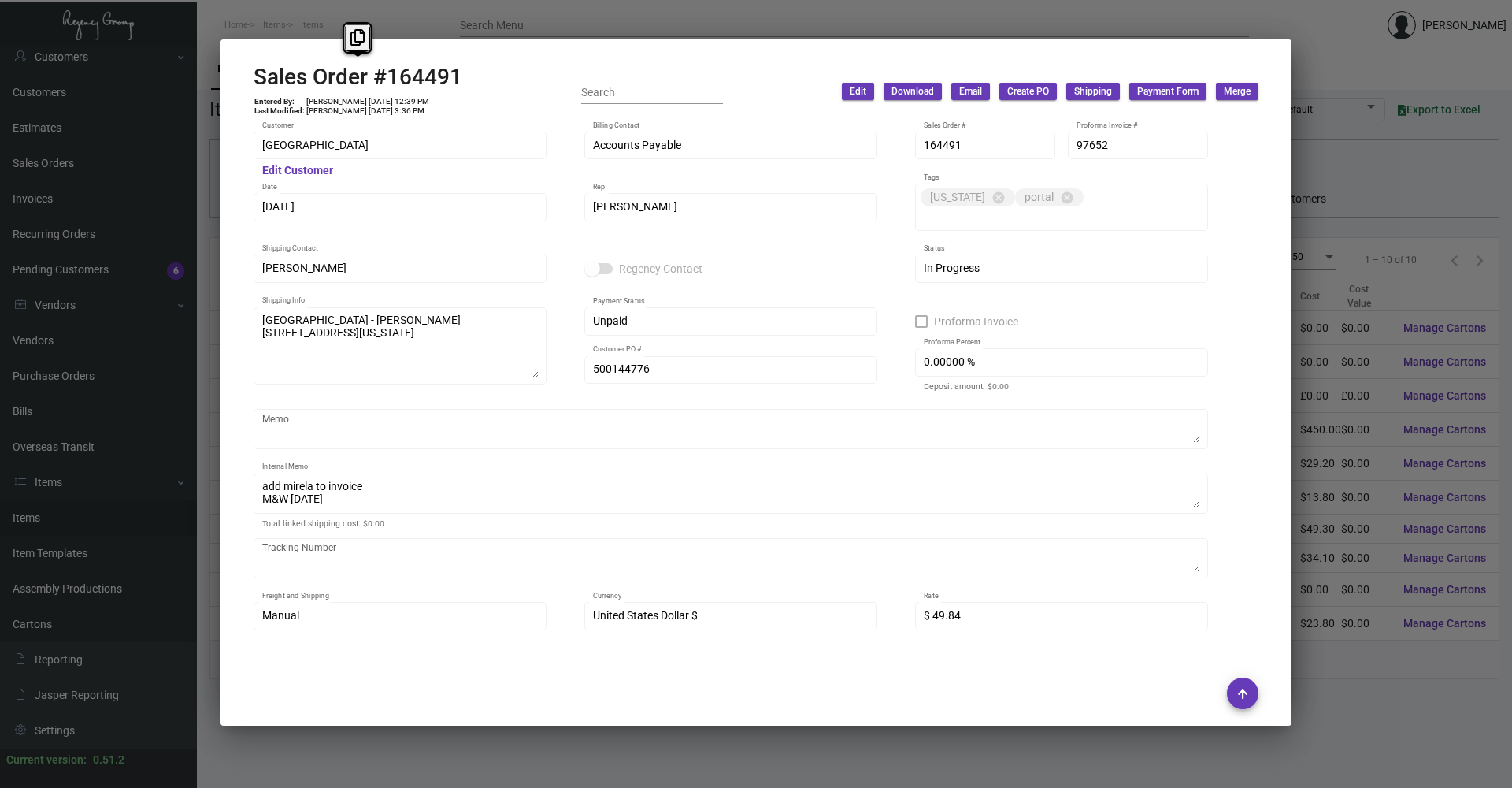
drag, startPoint x: 453, startPoint y: 77, endPoint x: 245, endPoint y: 82, distance: 208.1
click at [245, 82] on mat-dialog-container "Sales Order #164491 Entered By: [PERSON_NAME] [DATE] 12:39 PM Last Modified: [P…" at bounding box center [756, 382] width 1071 height 686
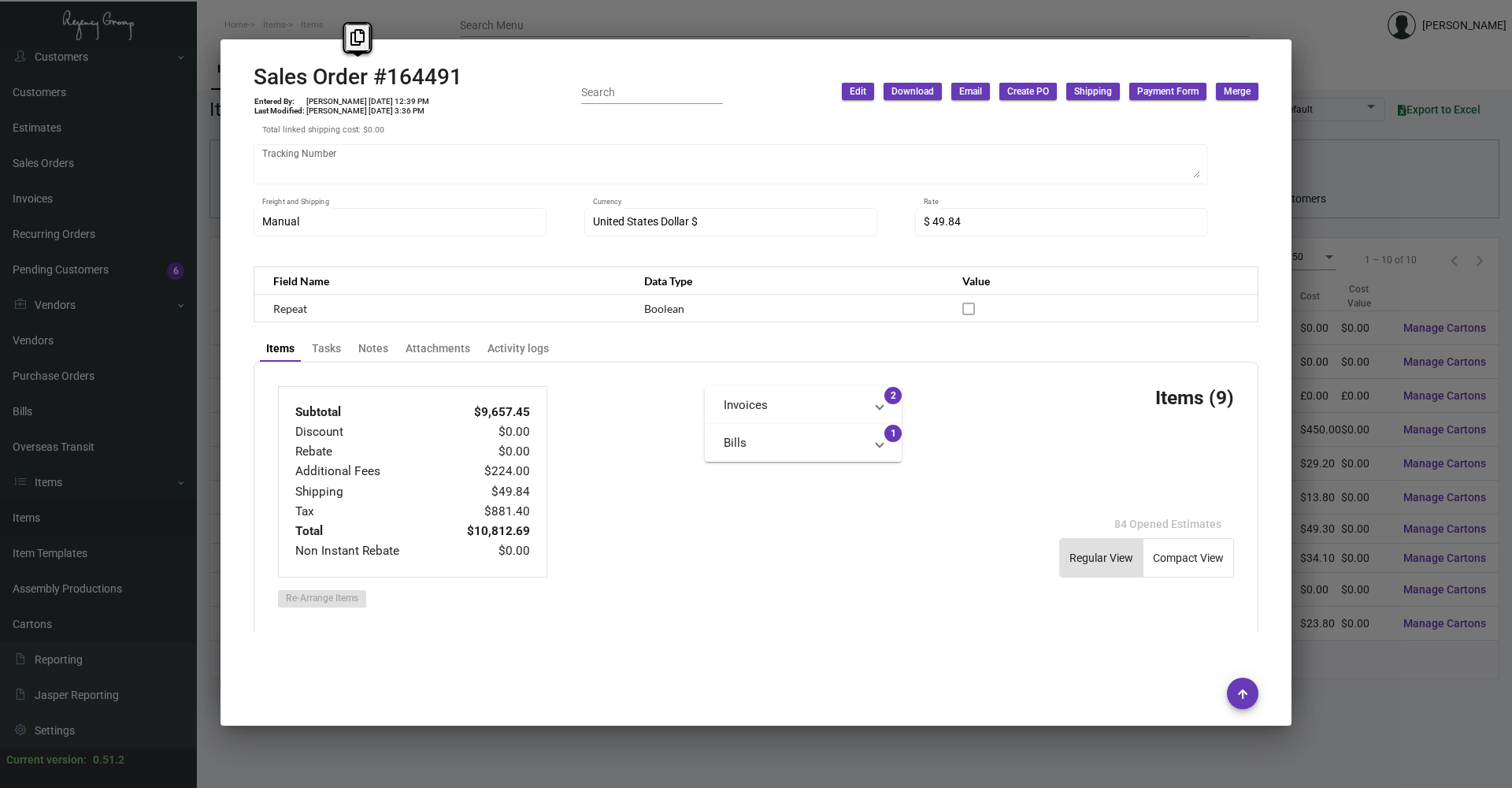
scroll to position [78, 0]
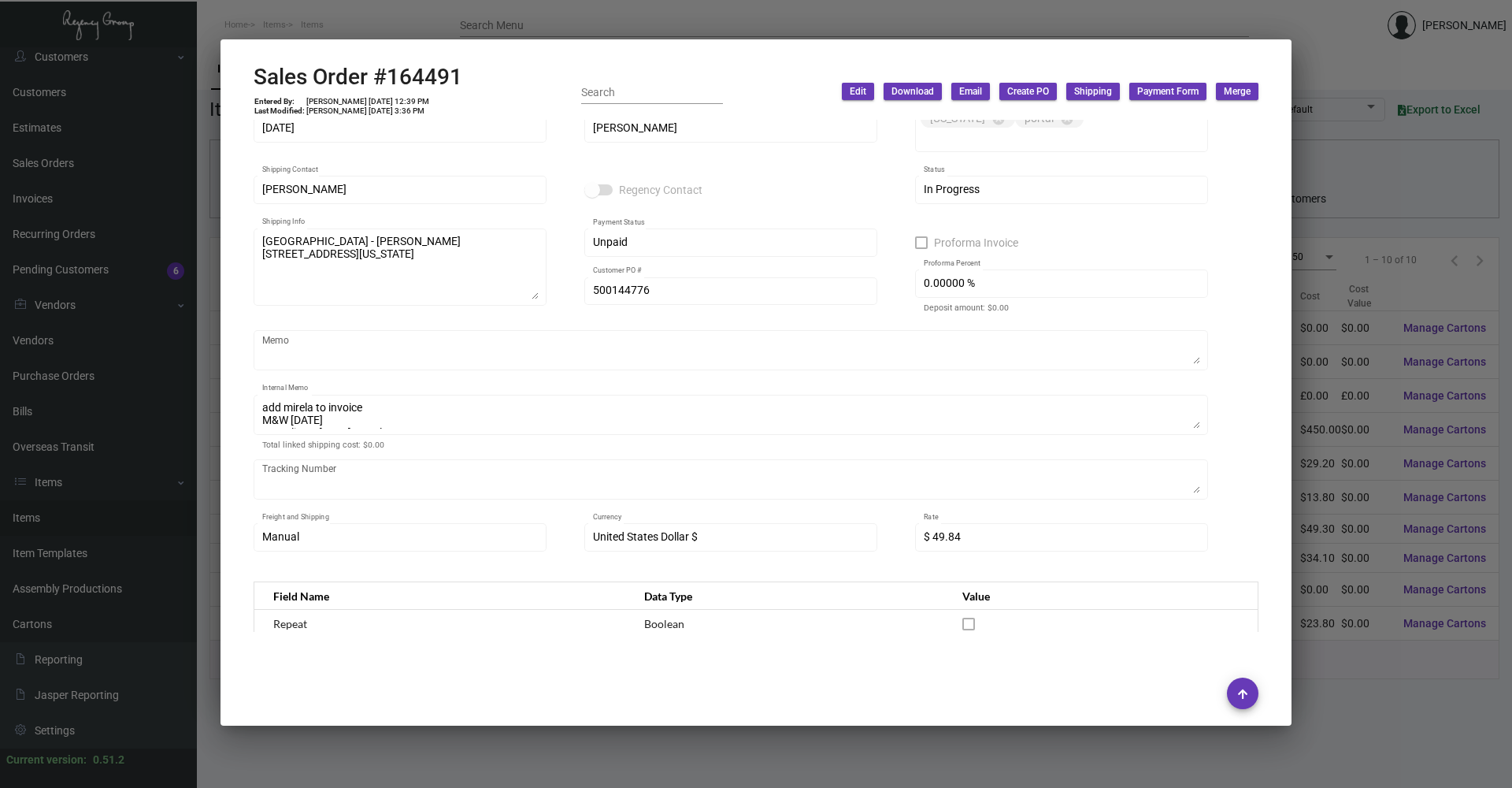
click at [421, 18] on div at bounding box center [756, 394] width 1512 height 788
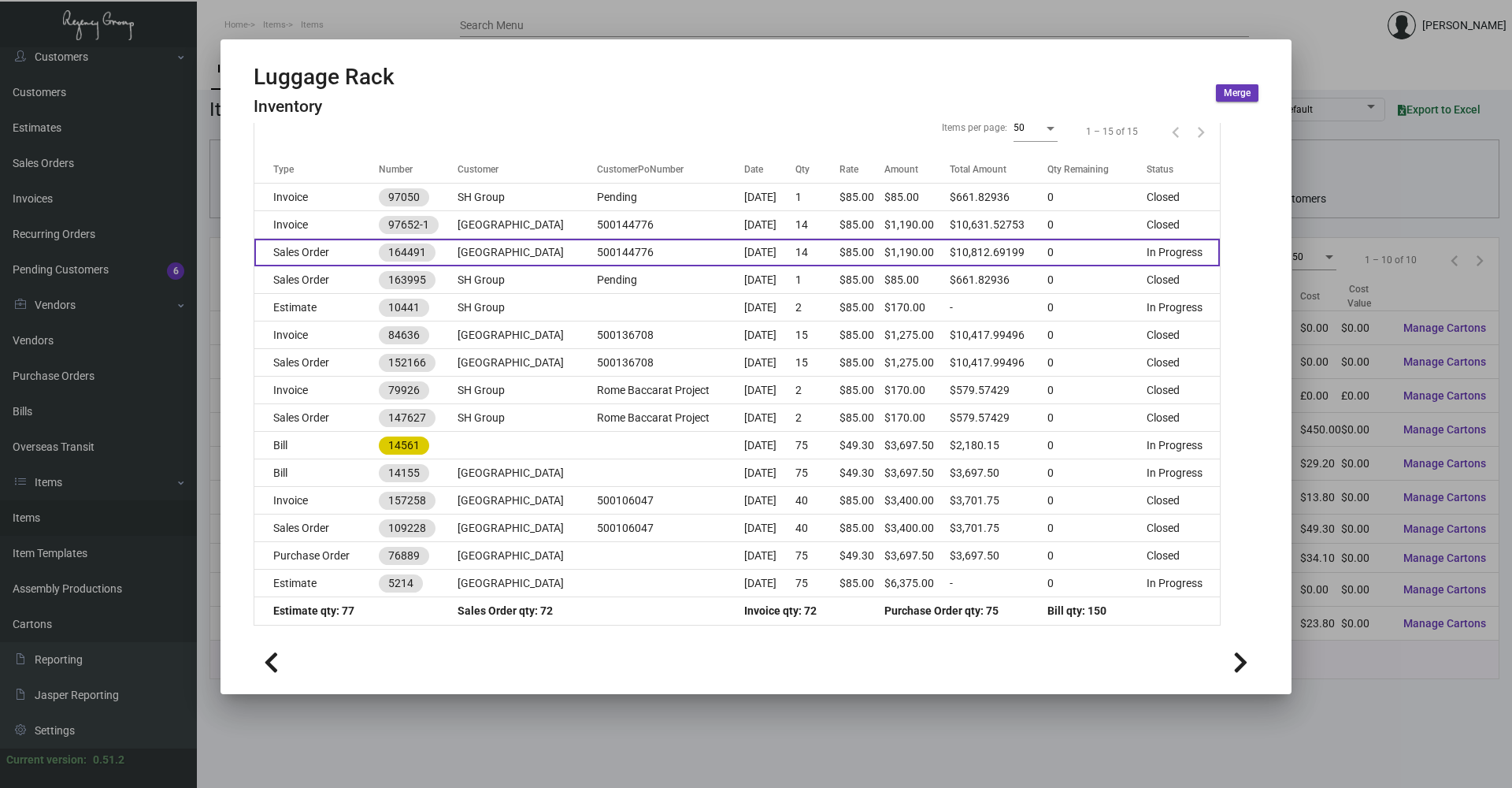
click at [342, 249] on td "Sales Order" at bounding box center [317, 252] width 125 height 27
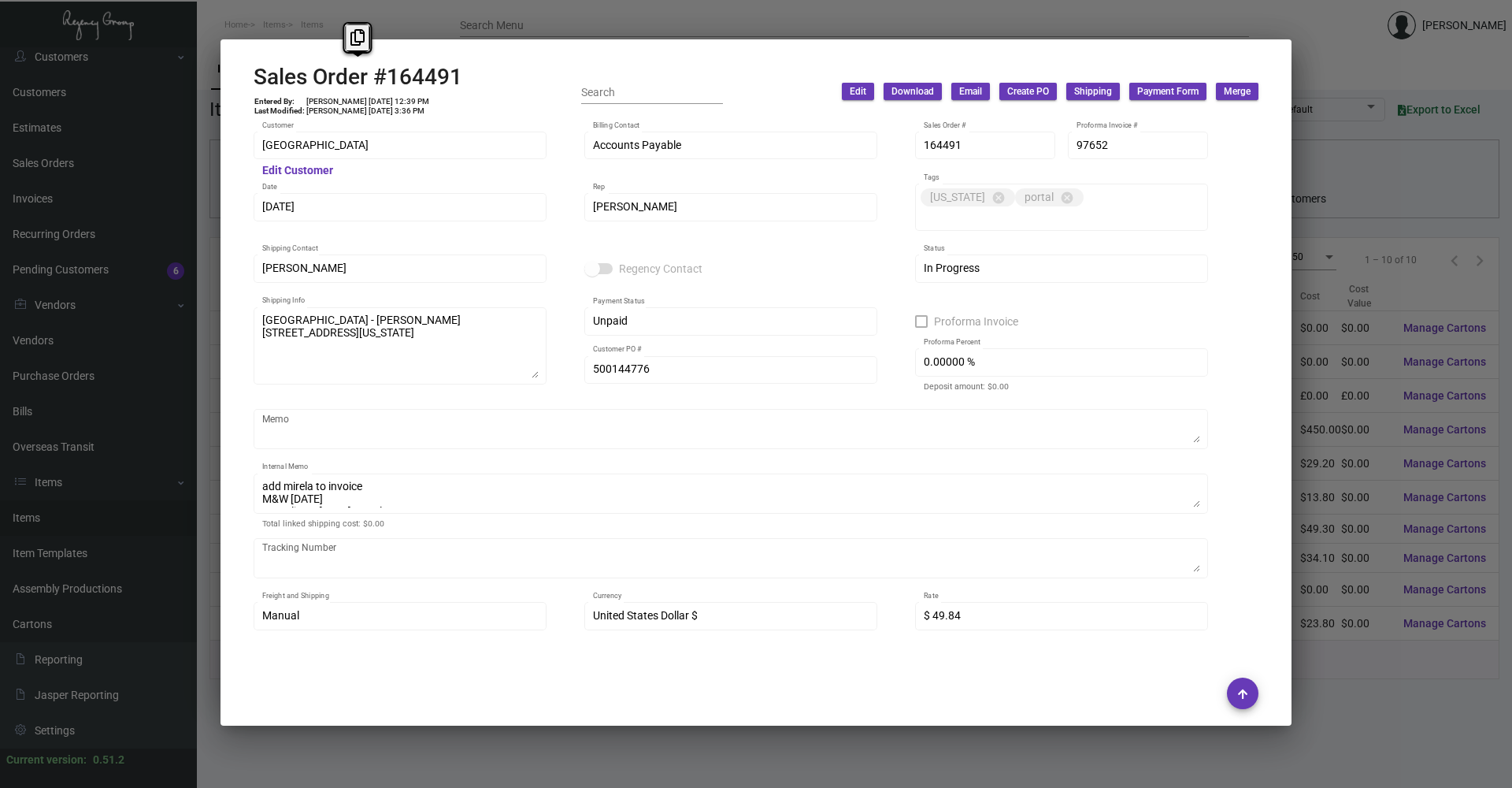
drag, startPoint x: 477, startPoint y: 70, endPoint x: 210, endPoint y: 80, distance: 267.2
click at [210, 80] on div "Luggage Rack Inventory Merge Details Specs Cartons History Assembly Price Sets …" at bounding box center [756, 394] width 1512 height 788
copy div "Sales Order #164491"
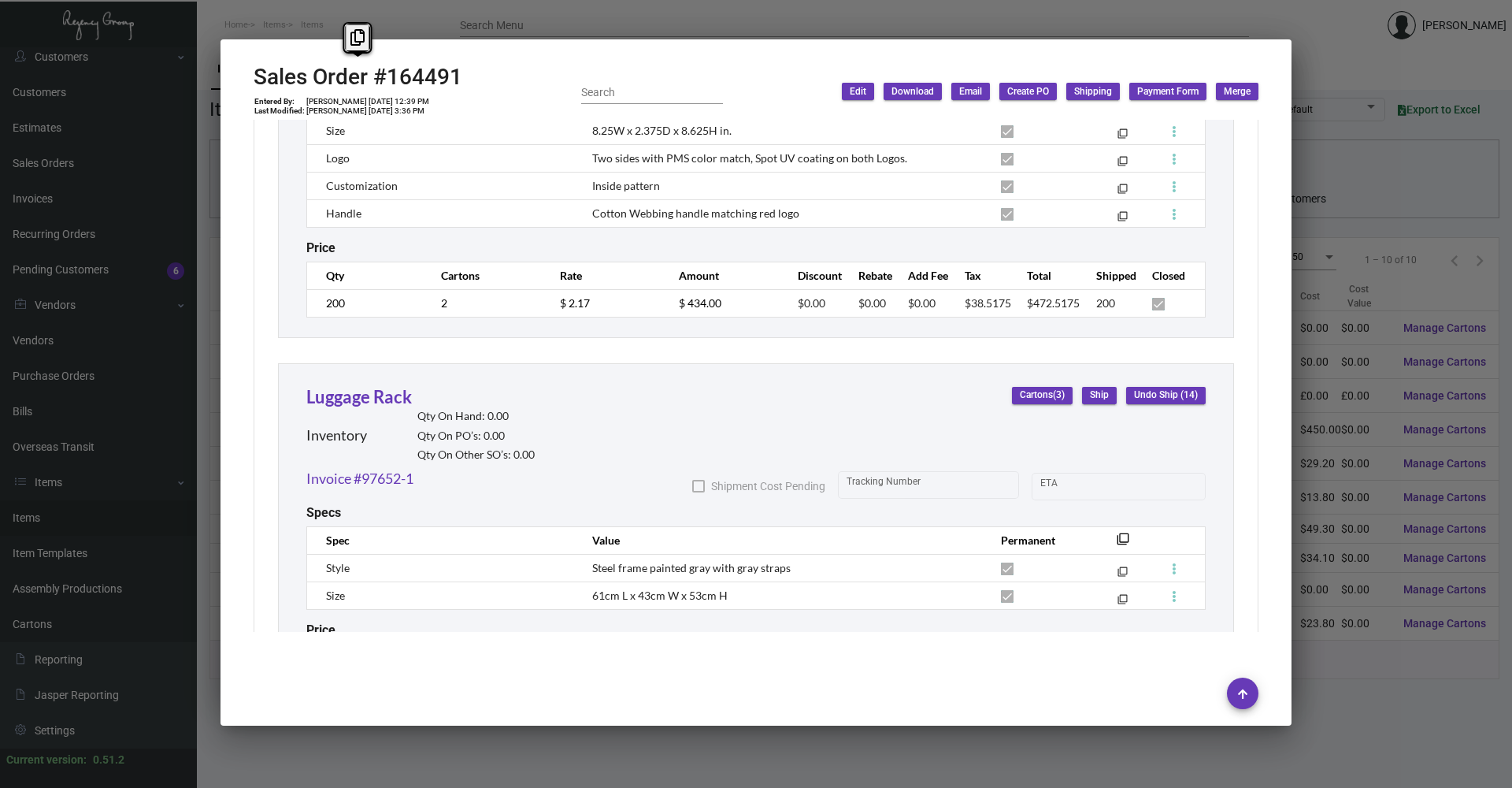
scroll to position [3151, 0]
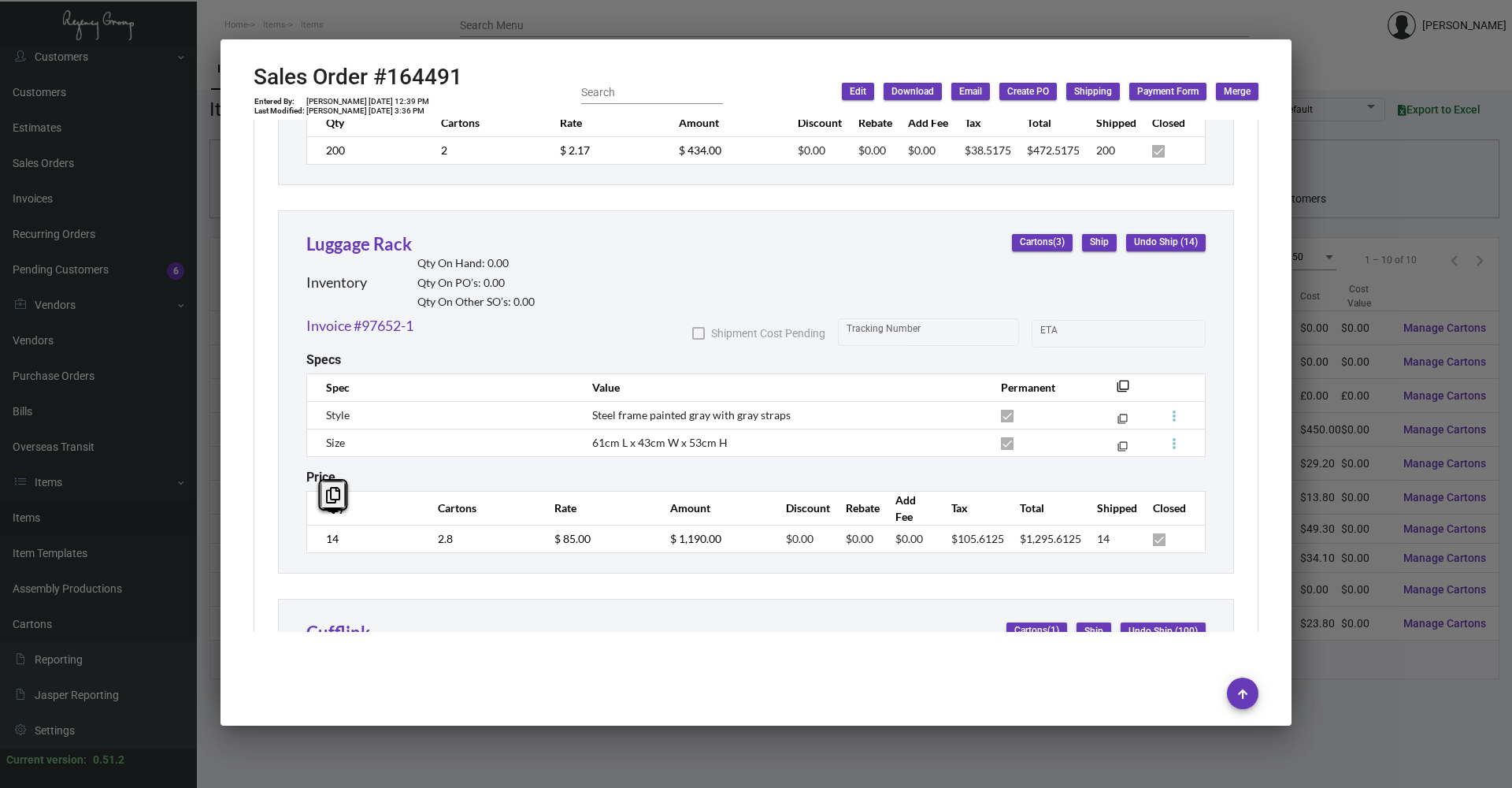
click at [322, 530] on td "14" at bounding box center [365, 538] width 116 height 27
click at [545, 530] on td "$ 85.00" at bounding box center [596, 538] width 116 height 27
copy td "[DATE]"
drag, startPoint x: 363, startPoint y: 101, endPoint x: 394, endPoint y: 101, distance: 31.0
click at [394, 101] on td "[PERSON_NAME] [DATE] 12:39 PM" at bounding box center [368, 102] width 125 height 10
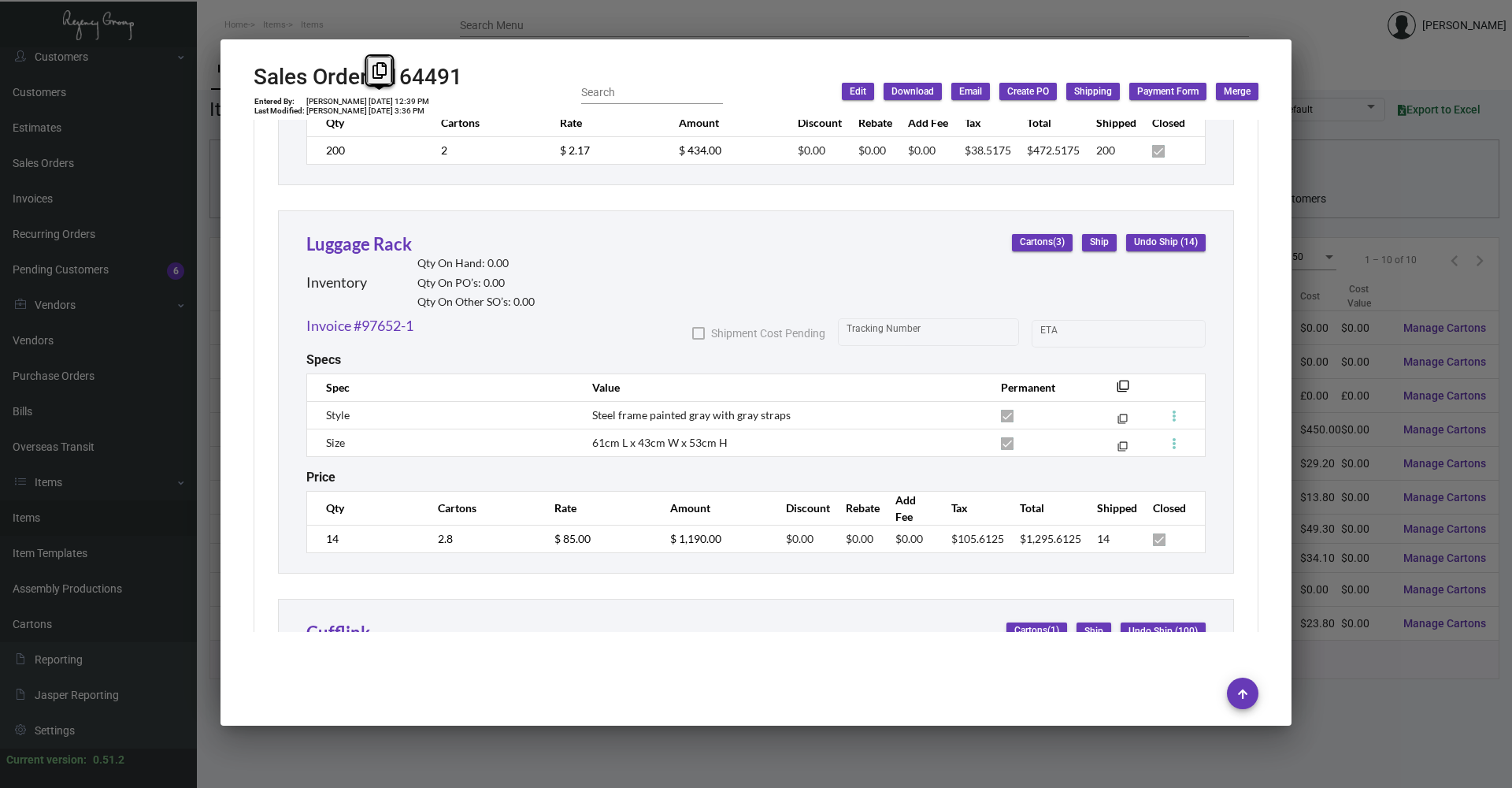
click at [456, 658] on div at bounding box center [756, 658] width 1004 height 54
click at [333, 21] on div at bounding box center [756, 394] width 1512 height 788
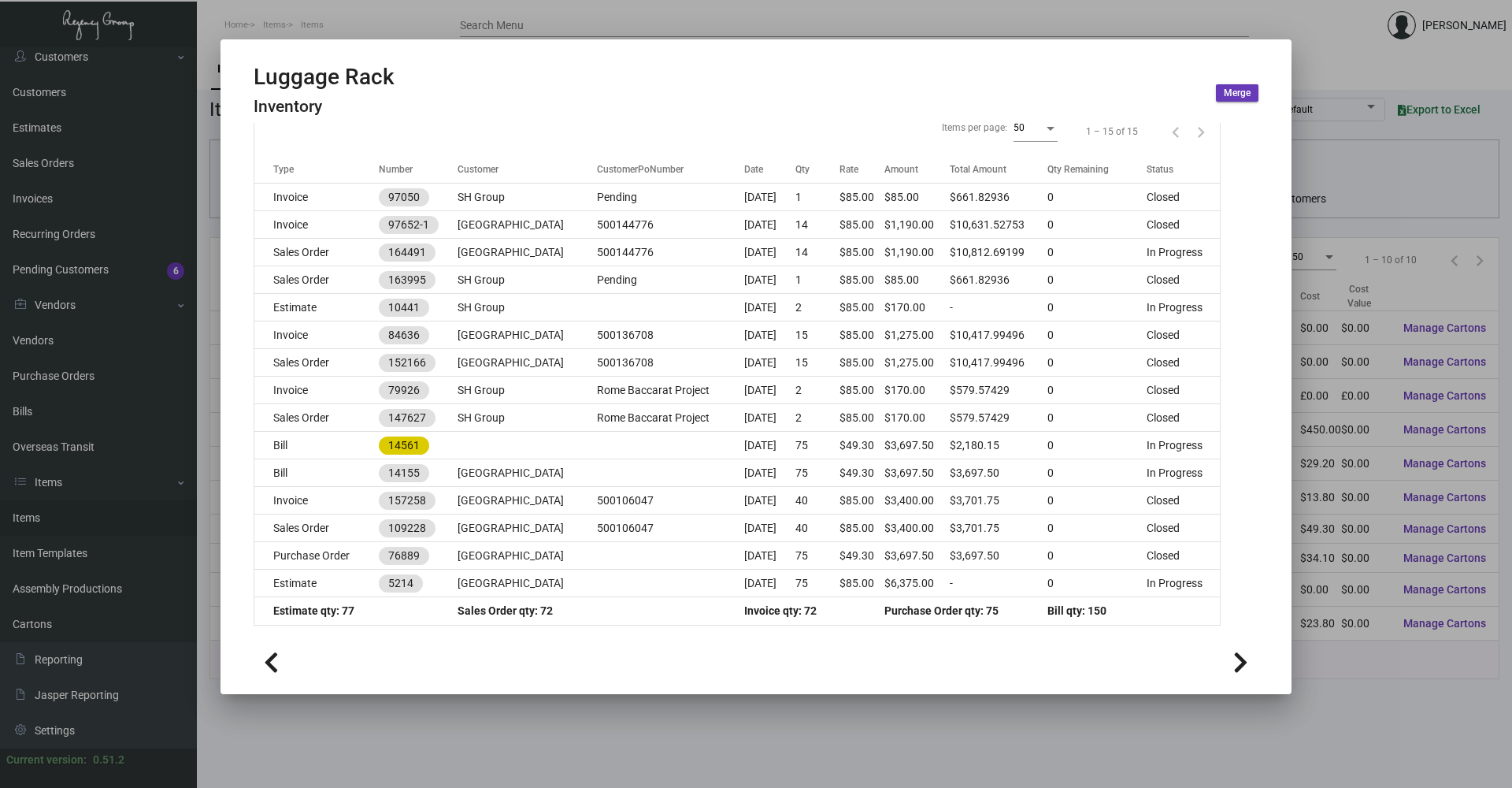
click at [337, 23] on div at bounding box center [756, 394] width 1512 height 788
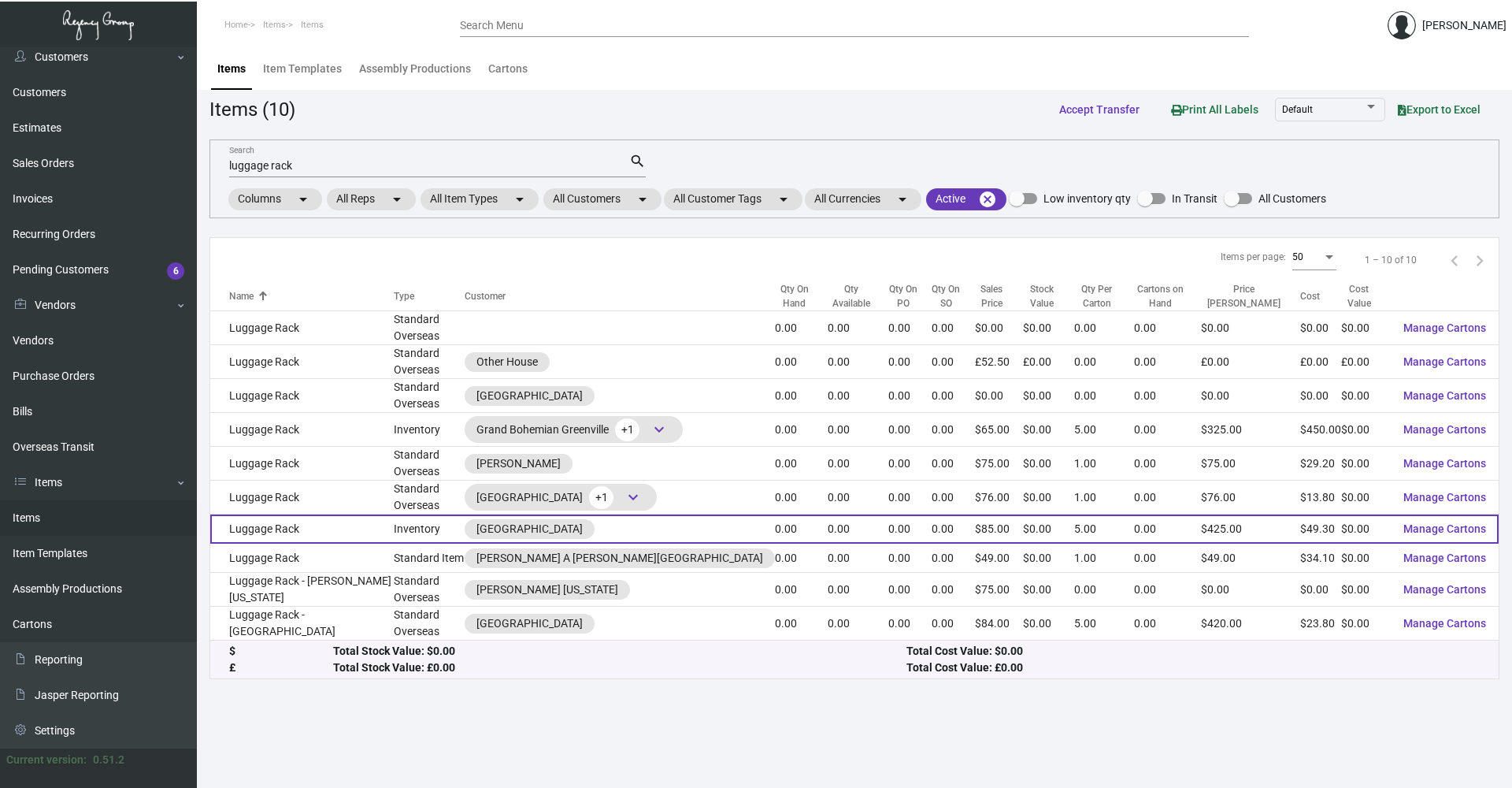
click at [305, 529] on td "Luggage Rack" at bounding box center [301, 529] width 183 height 29
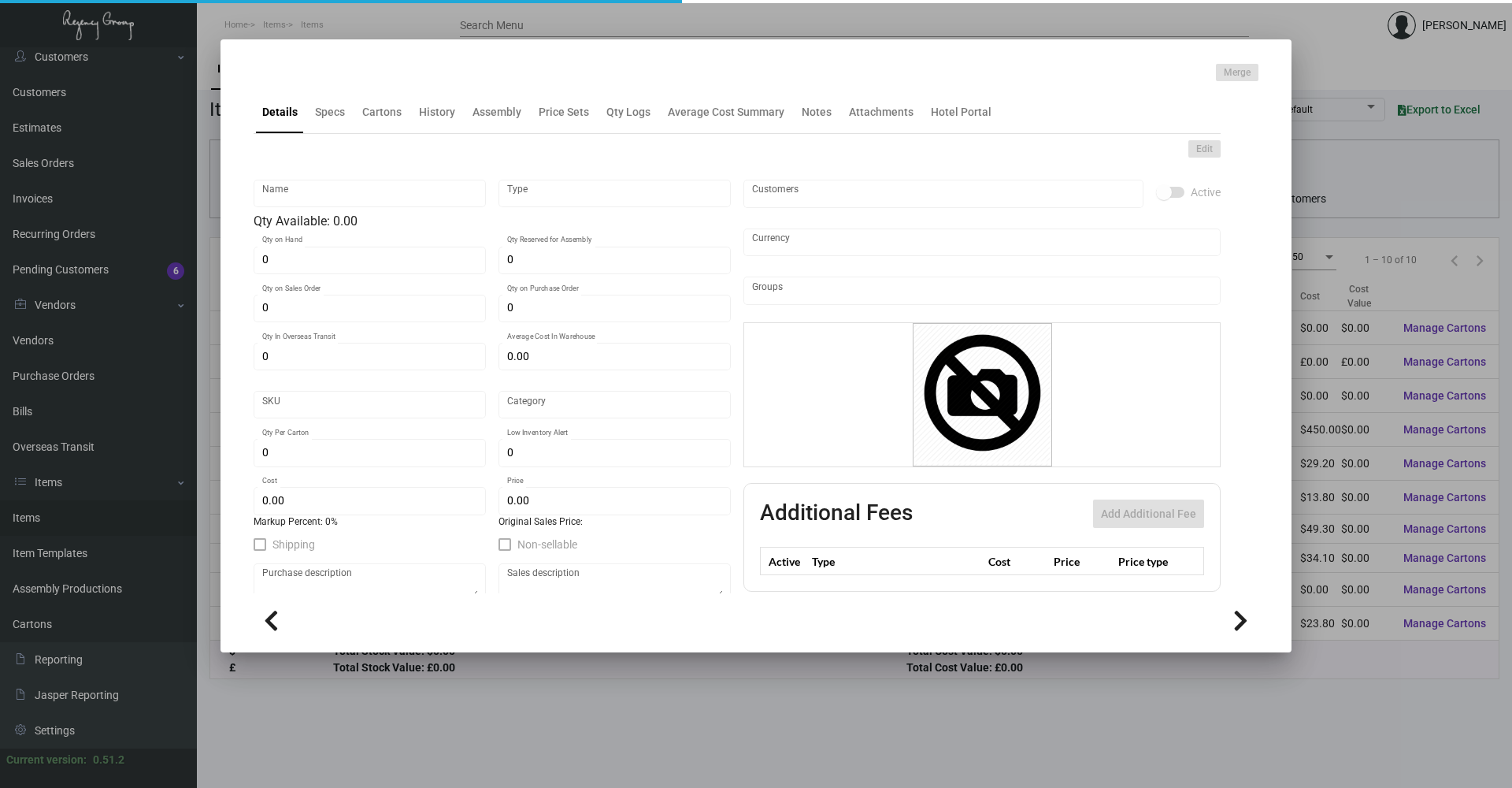
type input "Luggage Rack"
type input "Inventory"
type input "$ 0.00"
type input "BCRT-Ashtray-39-INV"
type input "Overseas"
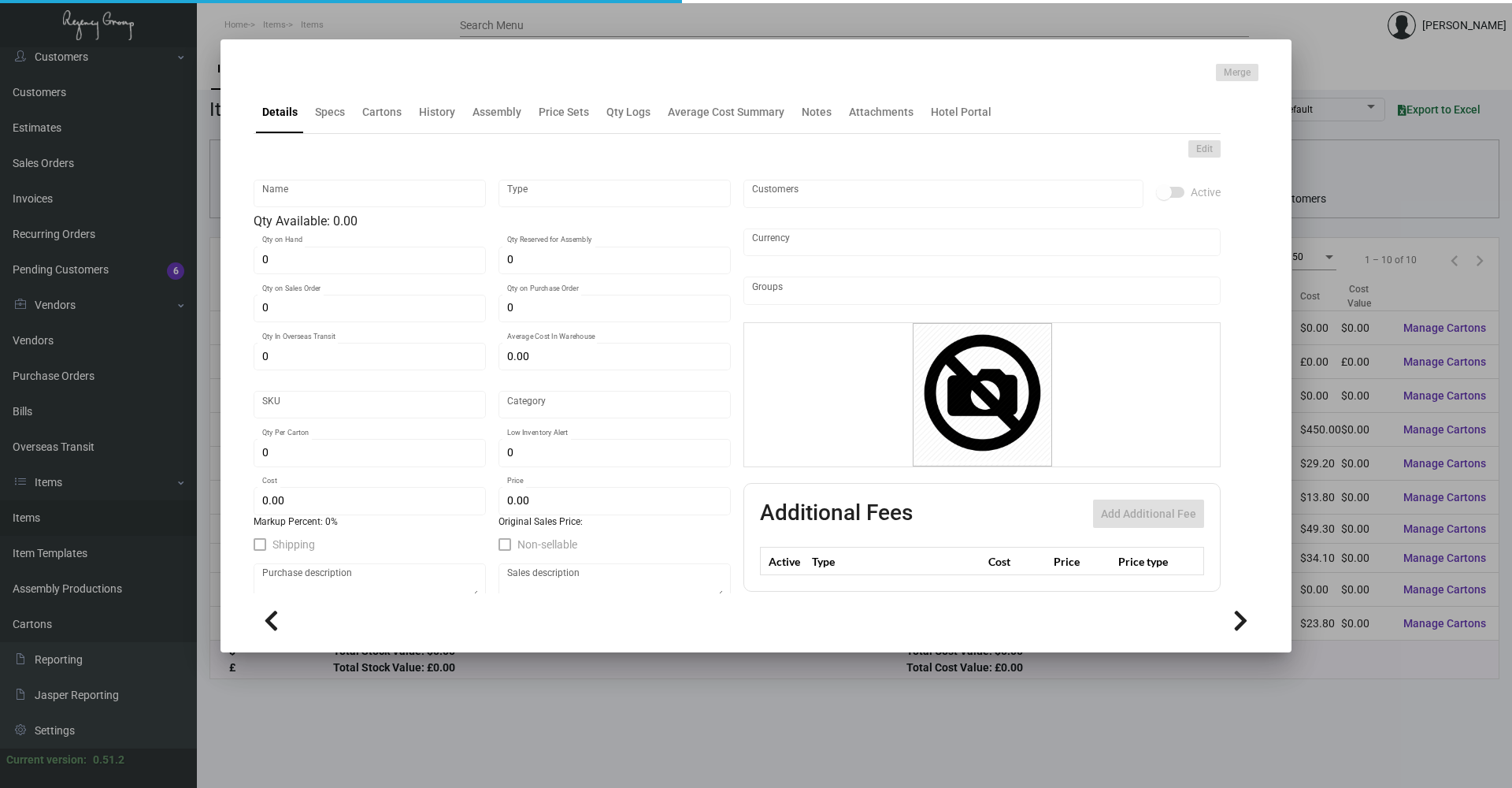
type input "5"
type input "15"
type input "$ 49.30"
type input "$ 85.00"
checkbox input "true"
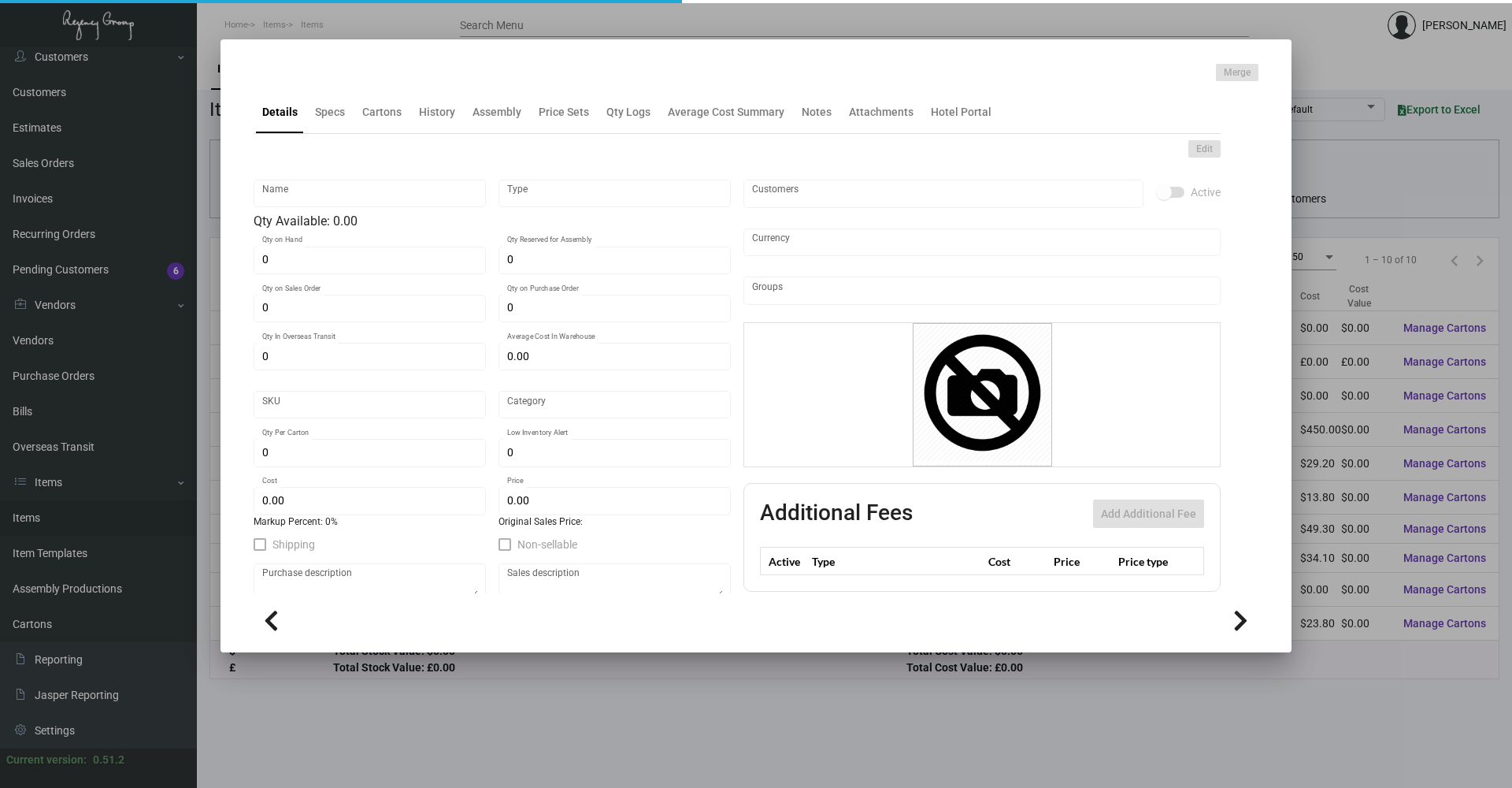
checkbox input "true"
type input "United States Dollar $"
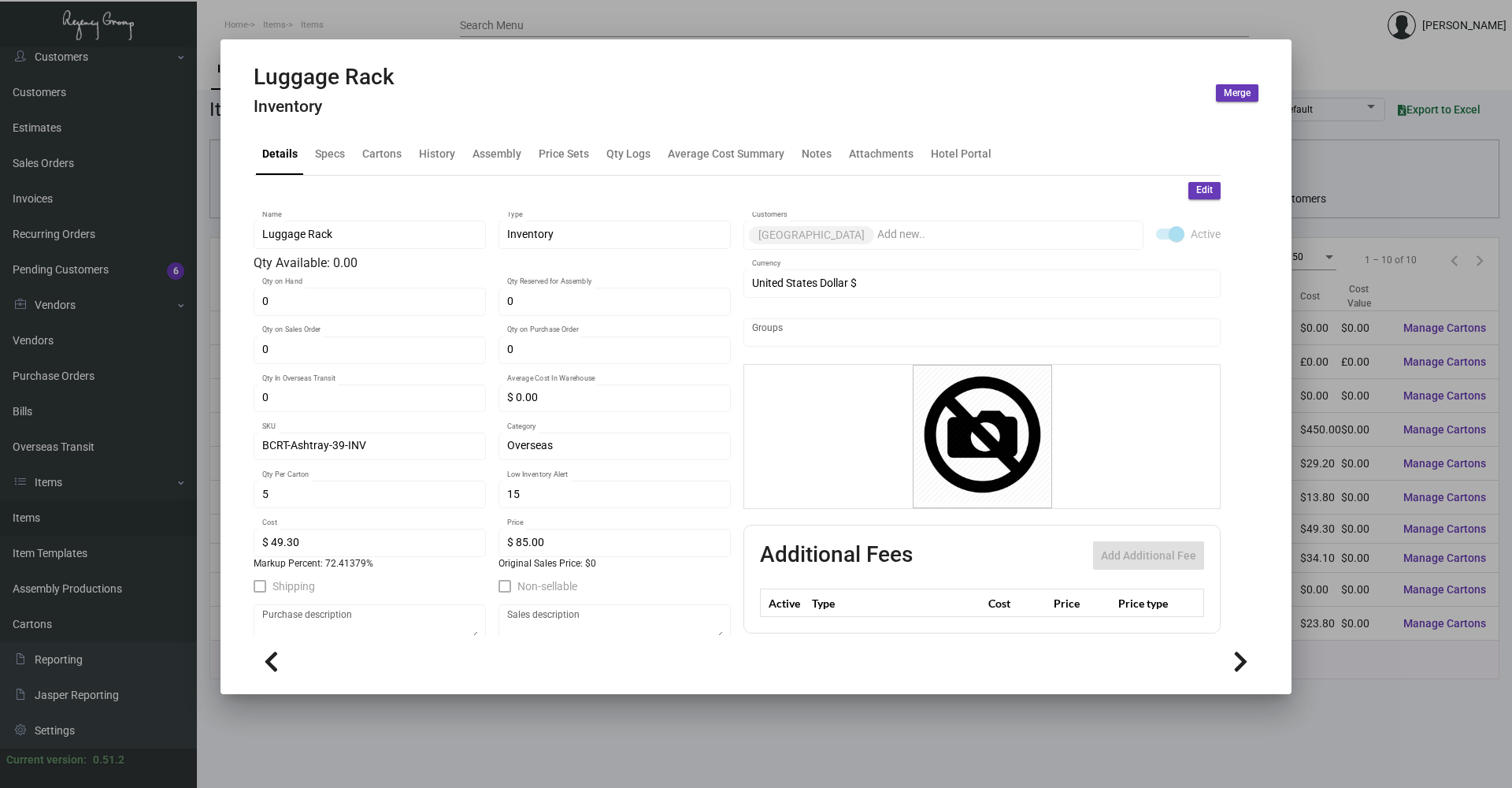
click at [425, 9] on div at bounding box center [756, 394] width 1512 height 788
